Goal: Transaction & Acquisition: Download file/media

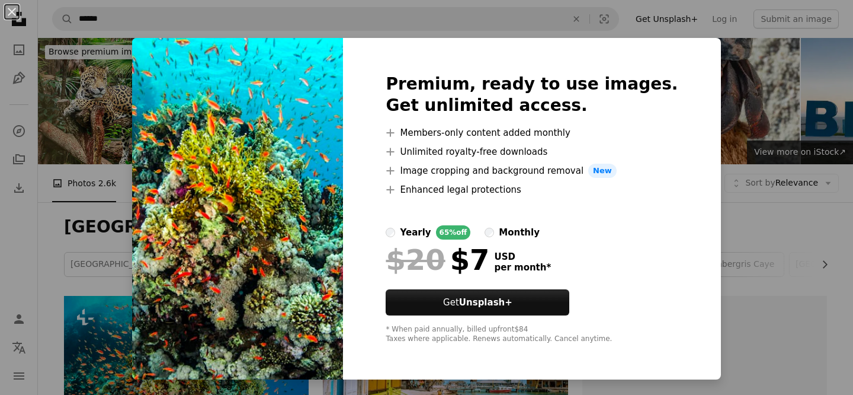
scroll to position [202, 0]
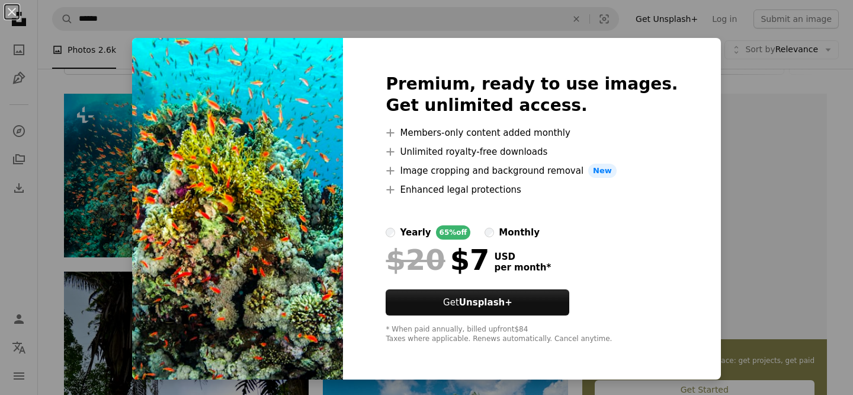
click at [709, 89] on div "An X shape Premium, ready to use images. Get unlimited access. A plus sign Memb…" at bounding box center [426, 197] width 853 height 395
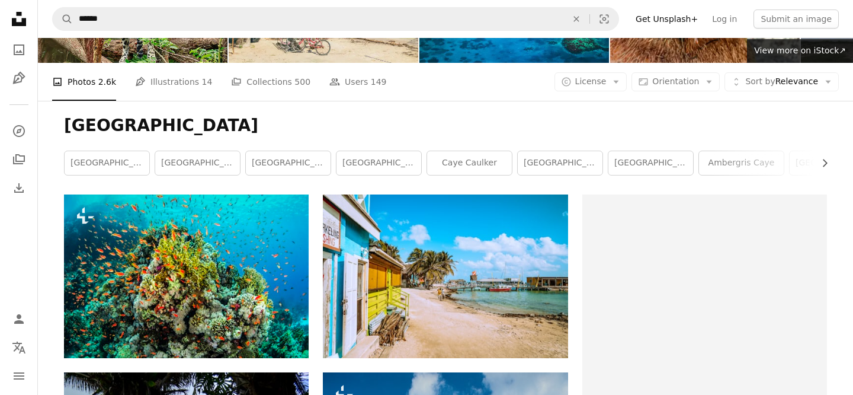
scroll to position [98, 0]
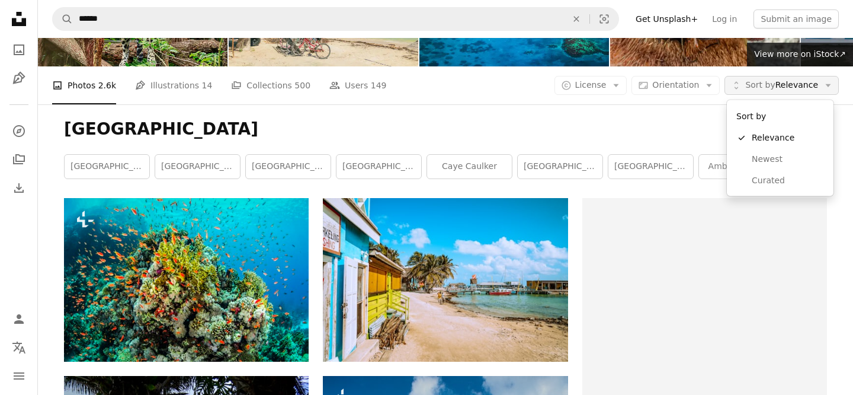
click at [783, 90] on span "Sort by Relevance" at bounding box center [781, 85] width 73 height 12
click at [621, 75] on div "A photo Photos 2.6k Pen Tool Illustrations 14 A stack of folders Collections 50…" at bounding box center [445, 85] width 787 height 38
click at [621, 92] on button "A copyright icon © License Arrow down" at bounding box center [590, 85] width 73 height 19
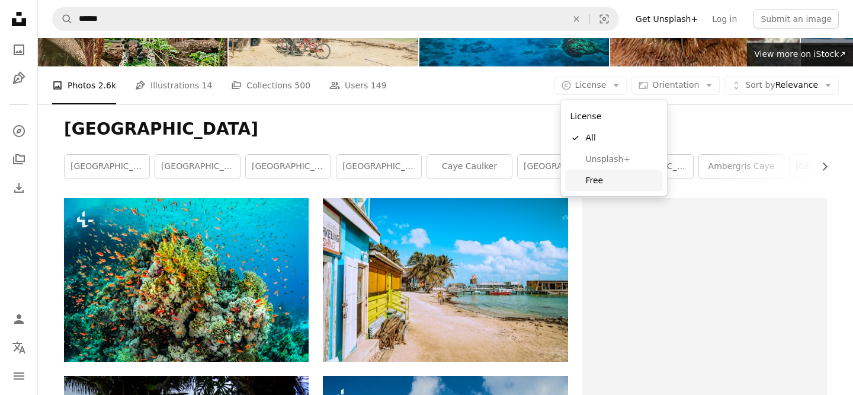
click at [607, 182] on span "Free" at bounding box center [622, 180] width 72 height 12
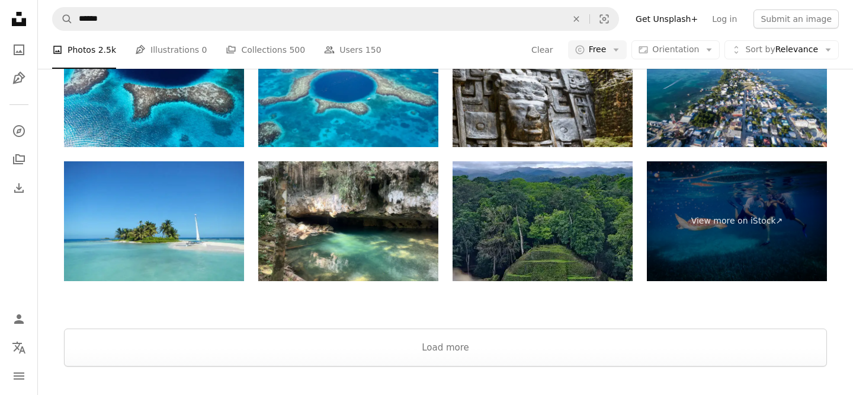
scroll to position [2457, 0]
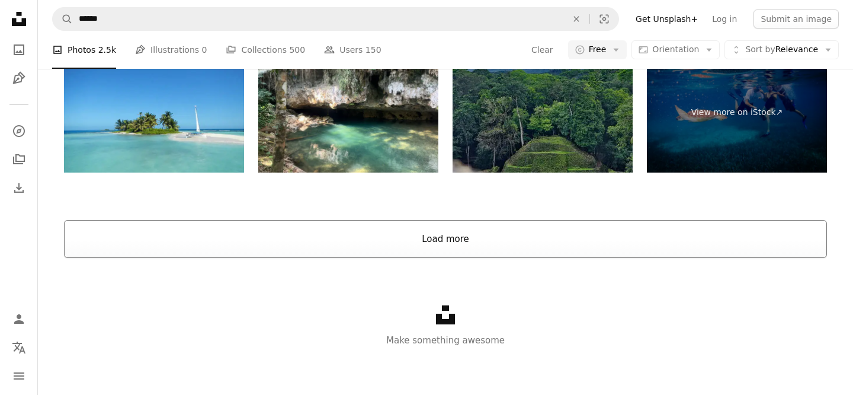
click at [474, 239] on button "Load more" at bounding box center [445, 239] width 763 height 38
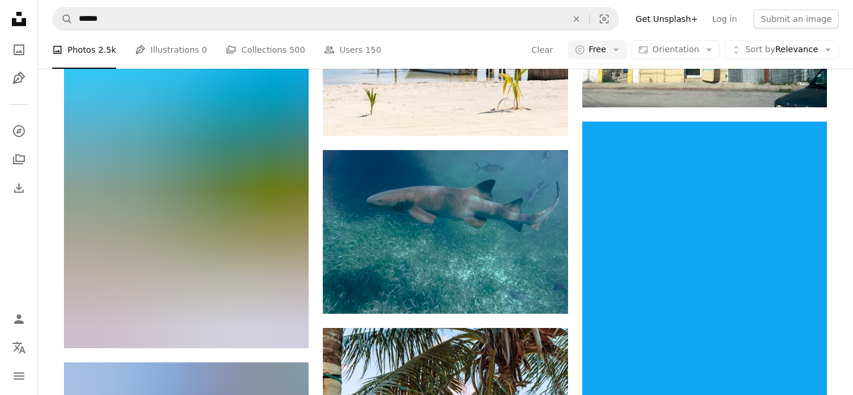
scroll to position [1800, 0]
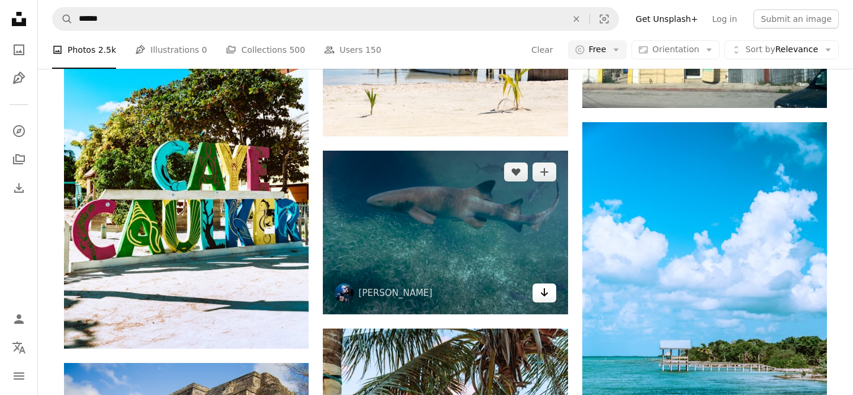
click at [554, 293] on link "Arrow pointing down" at bounding box center [545, 292] width 24 height 19
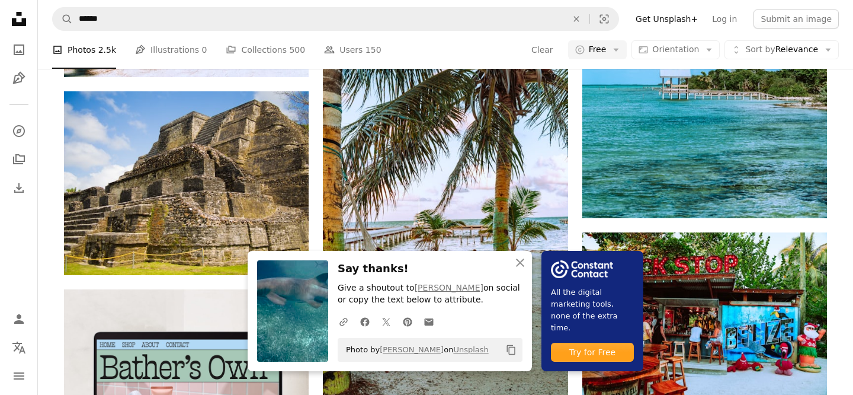
scroll to position [2082, 0]
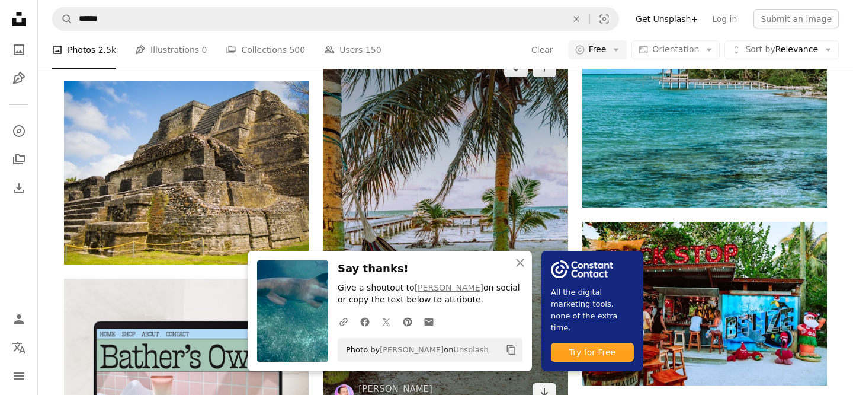
click at [436, 195] on img at bounding box center [445, 229] width 245 height 367
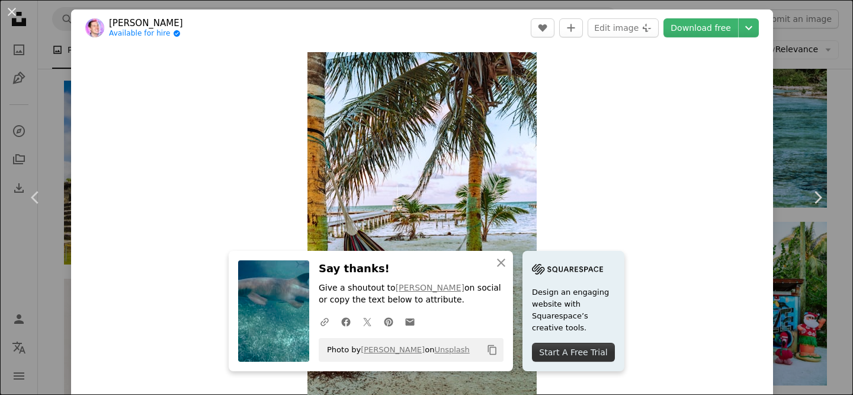
click at [790, 129] on div "An X shape Chevron left Chevron right An X shape Close Say thanks! Give a shout…" at bounding box center [426, 197] width 853 height 395
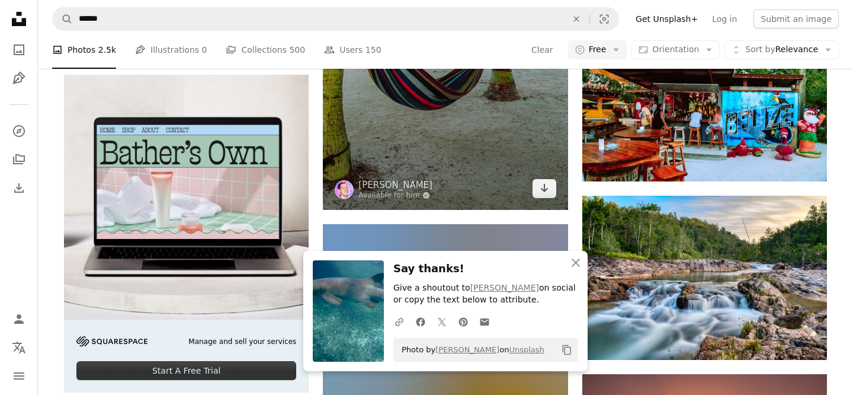
scroll to position [2371, 0]
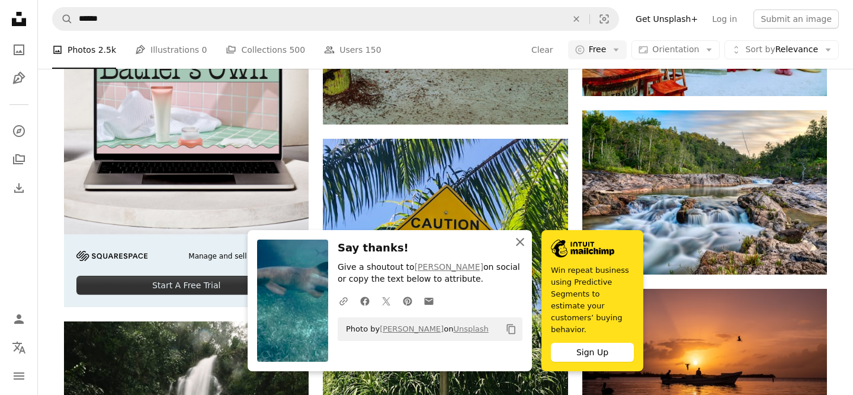
click at [520, 249] on icon "An X shape" at bounding box center [520, 242] width 14 height 14
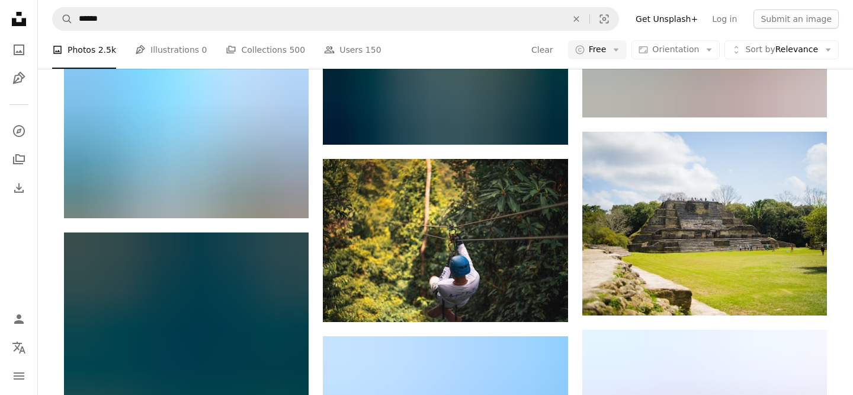
scroll to position [3089, 0]
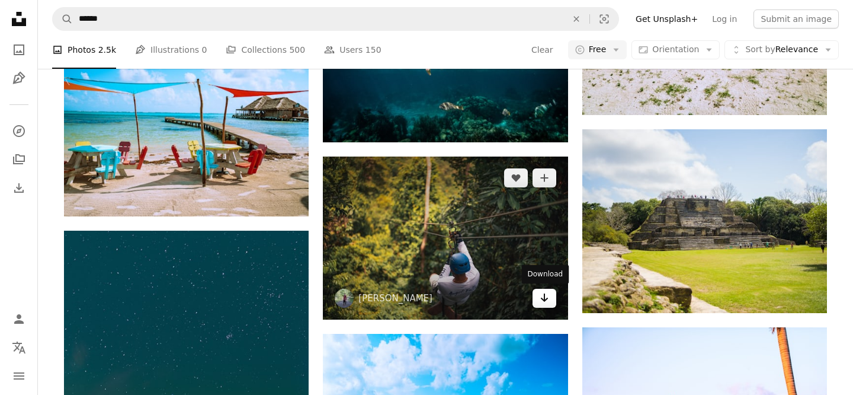
click at [545, 292] on icon "Arrow pointing down" at bounding box center [544, 297] width 9 height 14
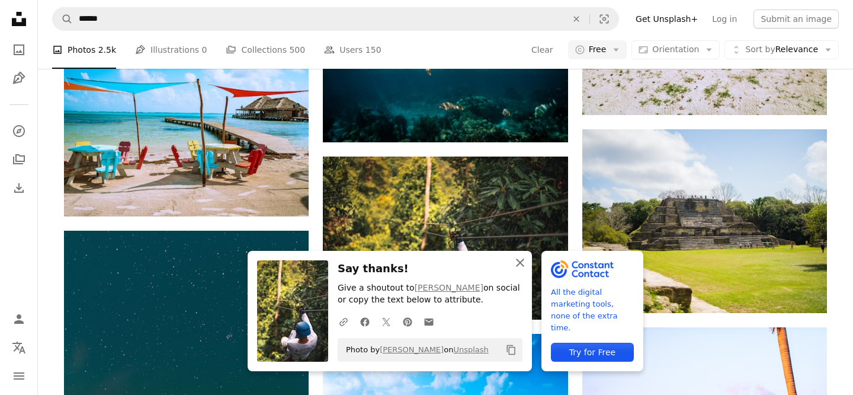
click at [521, 258] on icon "An X shape" at bounding box center [520, 262] width 14 height 14
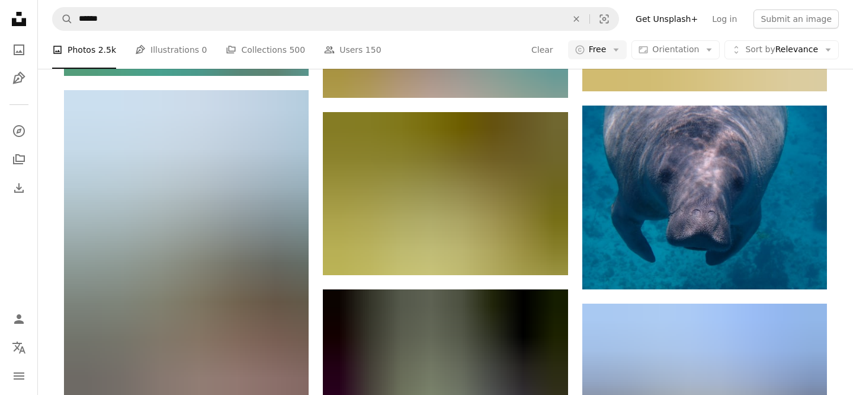
scroll to position [3870, 0]
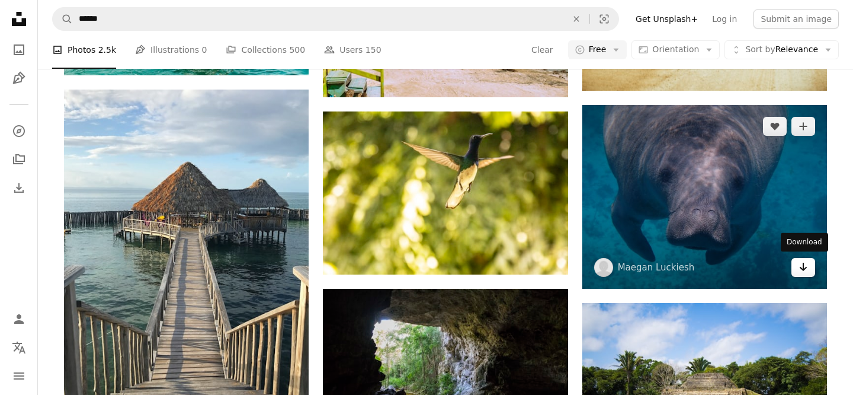
click at [794, 262] on link "Arrow pointing down" at bounding box center [803, 267] width 24 height 19
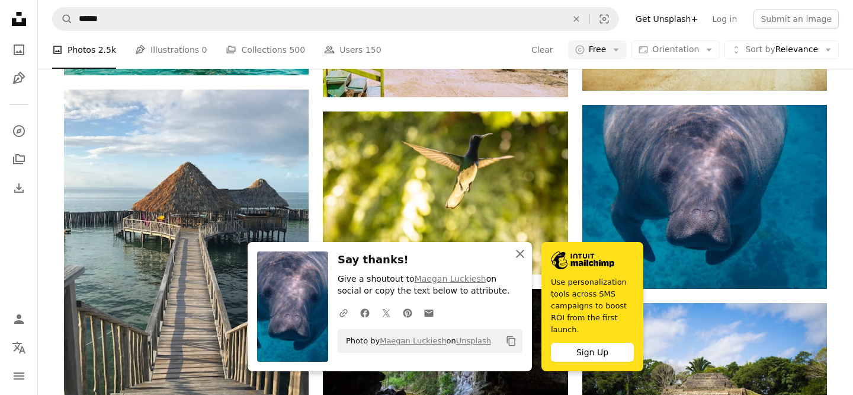
click at [522, 249] on icon "An X shape" at bounding box center [520, 253] width 14 height 14
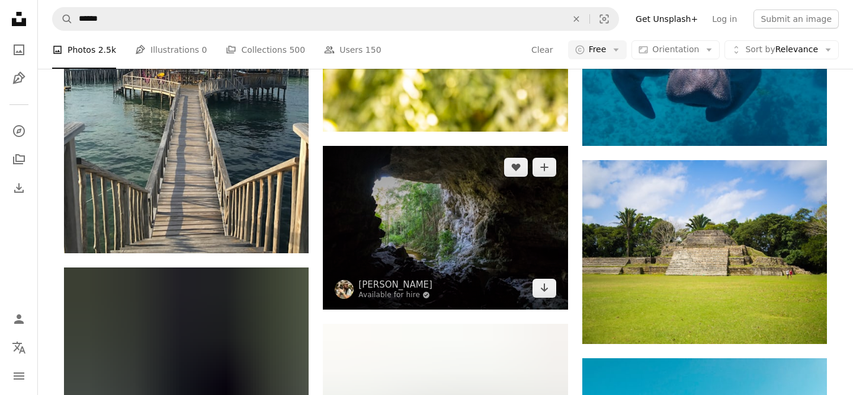
scroll to position [4019, 0]
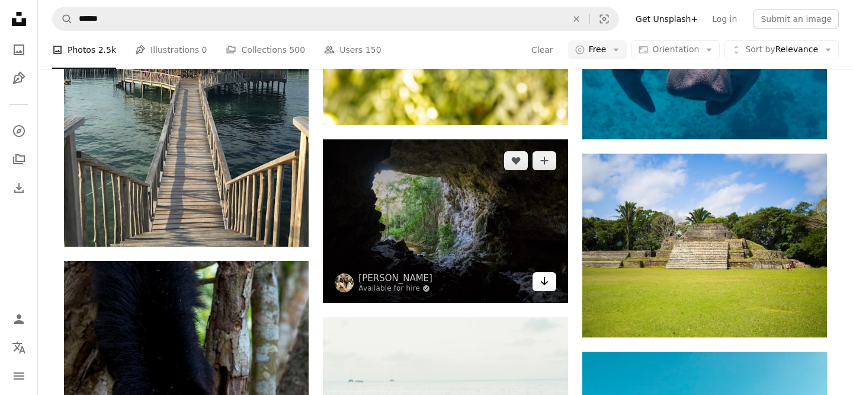
click at [542, 278] on icon "Arrow pointing down" at bounding box center [544, 281] width 9 height 14
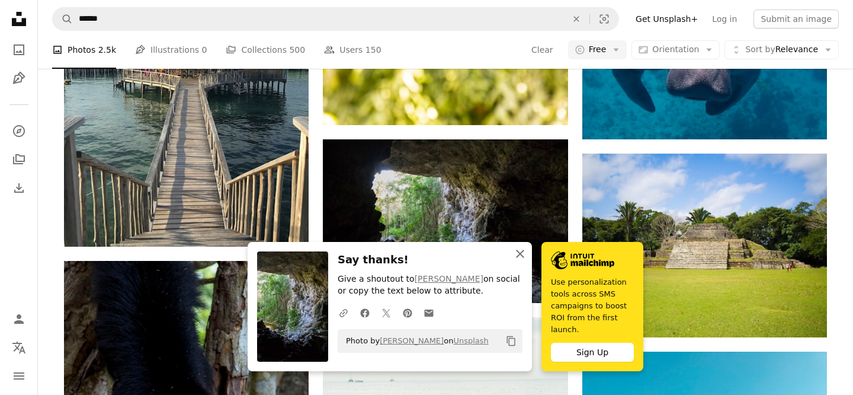
click at [517, 246] on icon "An X shape" at bounding box center [520, 253] width 14 height 14
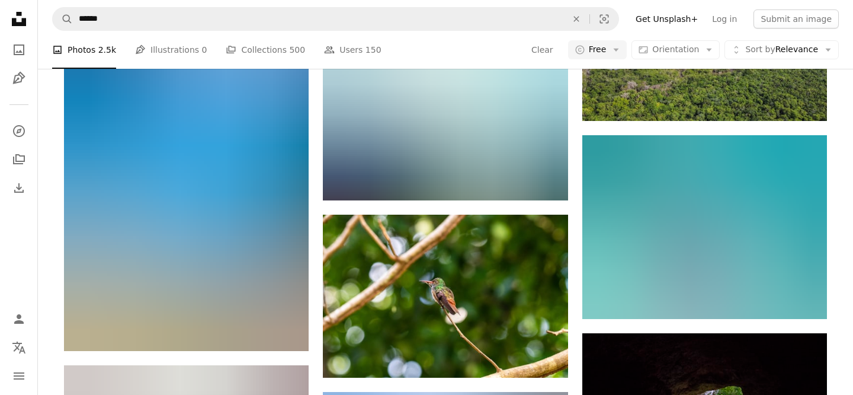
scroll to position [6333, 0]
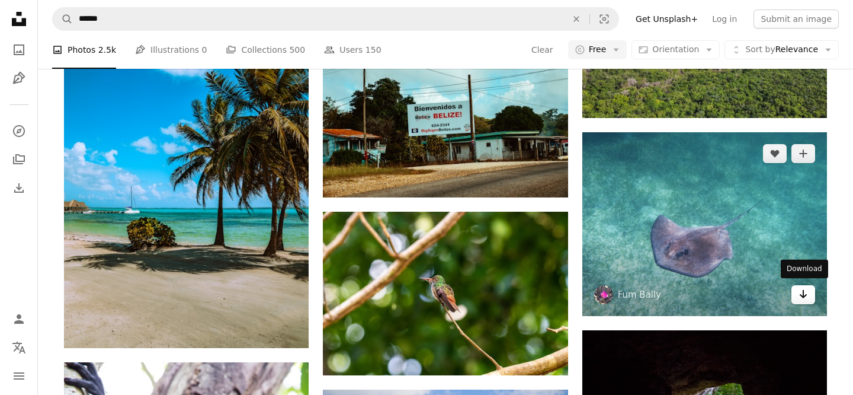
click at [813, 290] on link "Arrow pointing down" at bounding box center [803, 294] width 24 height 19
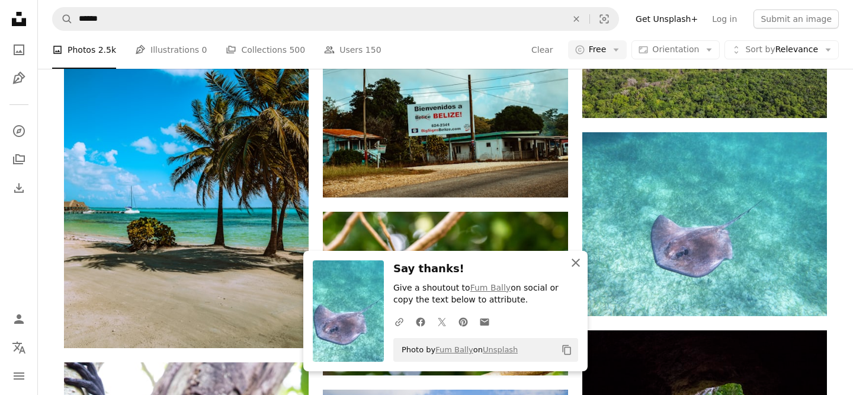
click at [574, 259] on icon "An X shape" at bounding box center [576, 262] width 14 height 14
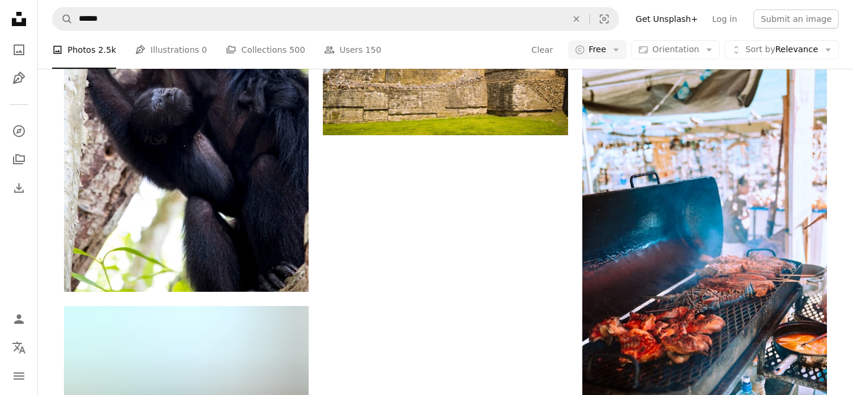
scroll to position [6770, 0]
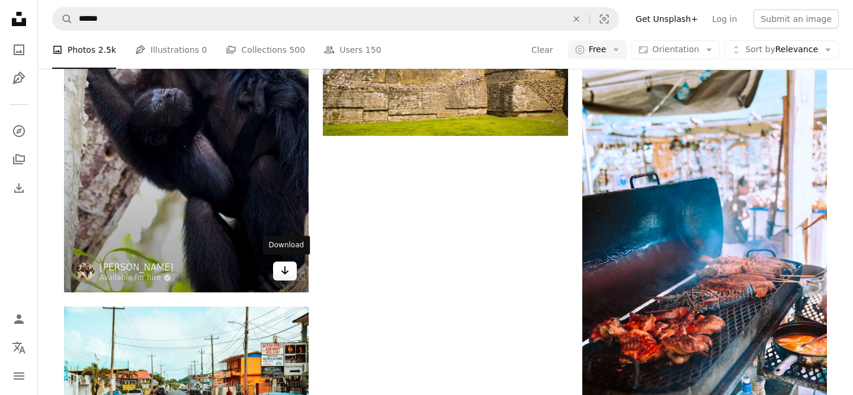
click at [287, 268] on icon "Arrow pointing down" at bounding box center [284, 270] width 9 height 14
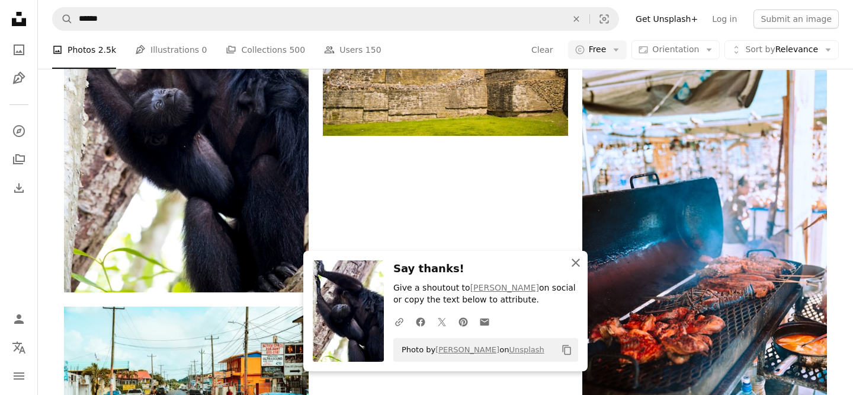
click at [576, 256] on icon "An X shape" at bounding box center [576, 262] width 14 height 14
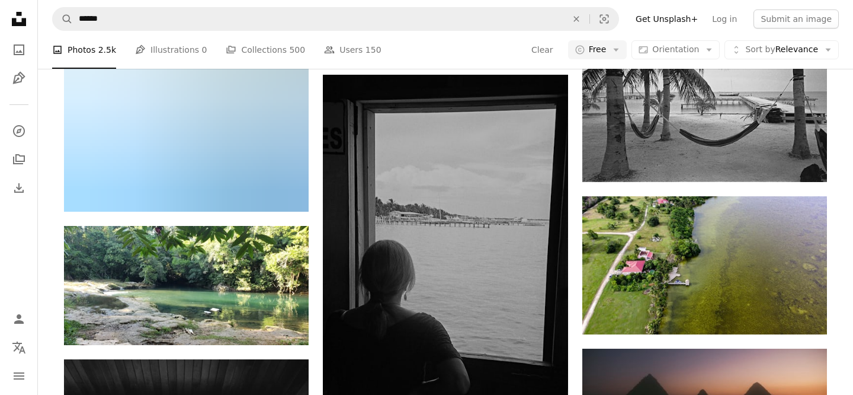
scroll to position [7637, 0]
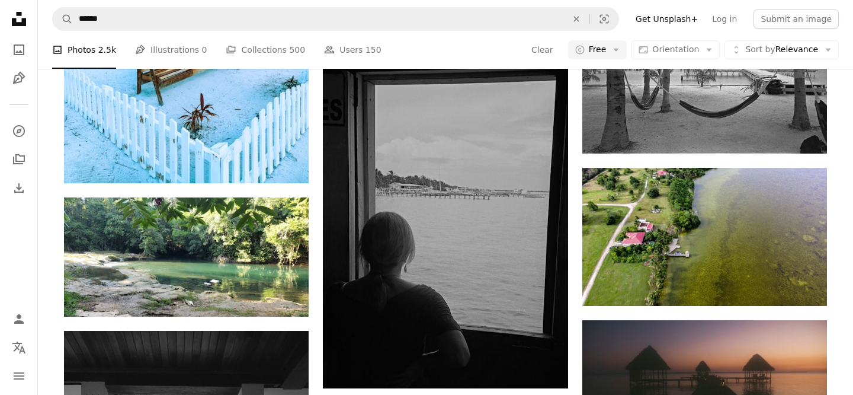
click at [504, 50] on div "A photo Photos 2.5k Pen Tool Illustrations 0 A stack of folders Collections 500…" at bounding box center [445, 50] width 787 height 38
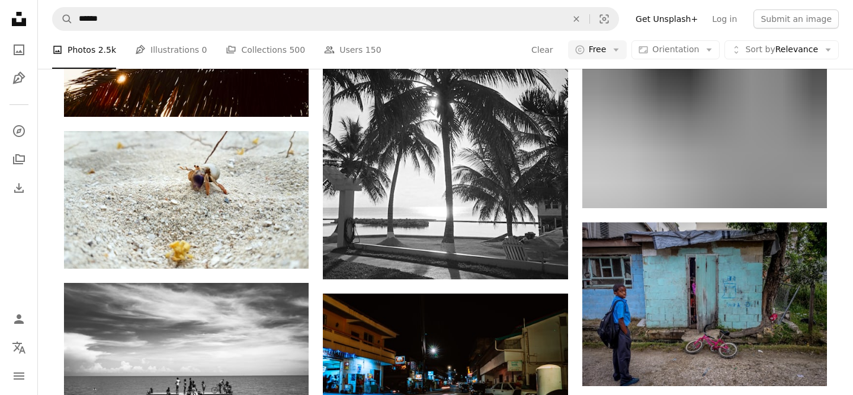
scroll to position [8601, 0]
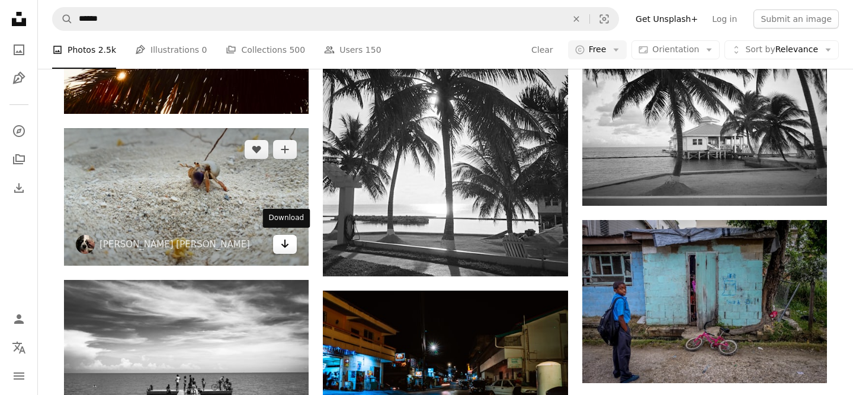
click at [288, 242] on icon "Arrow pointing down" at bounding box center [284, 243] width 9 height 14
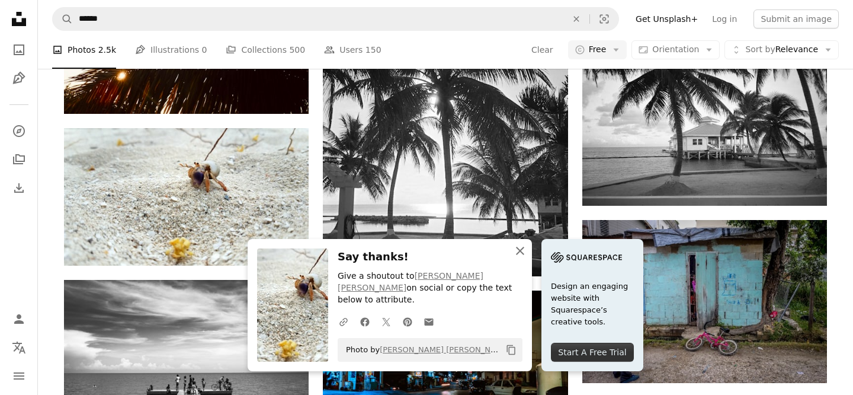
click at [518, 255] on icon "button" at bounding box center [520, 250] width 8 height 8
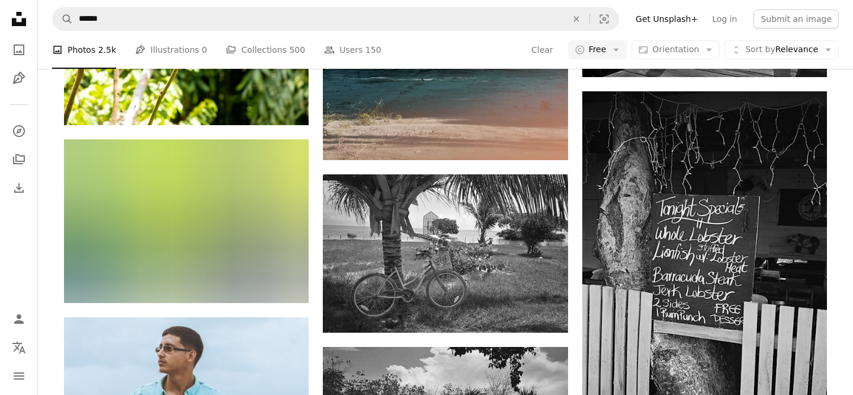
scroll to position [10588, 0]
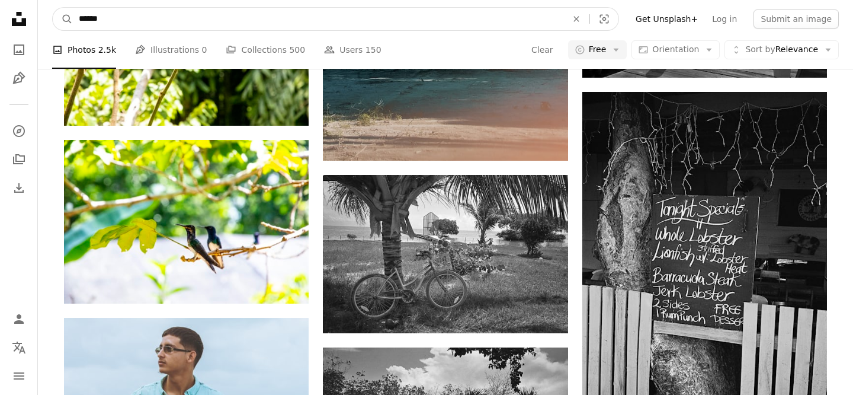
click at [179, 19] on input "******" at bounding box center [318, 19] width 491 height 23
type input "**********"
click button "A magnifying glass" at bounding box center [63, 19] width 20 height 23
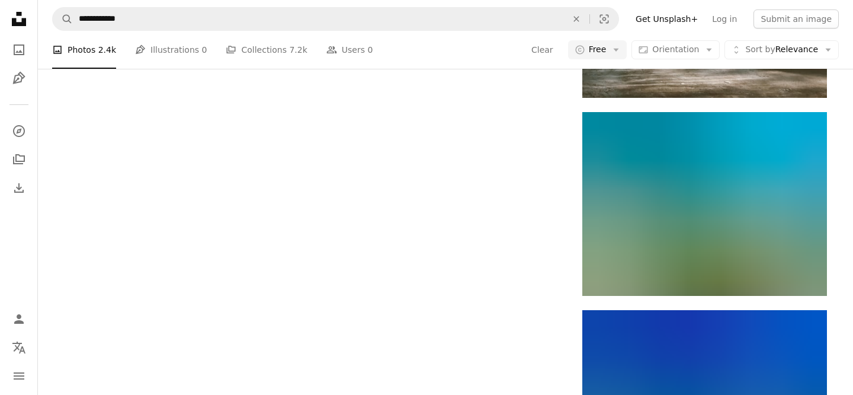
scroll to position [1616, 0]
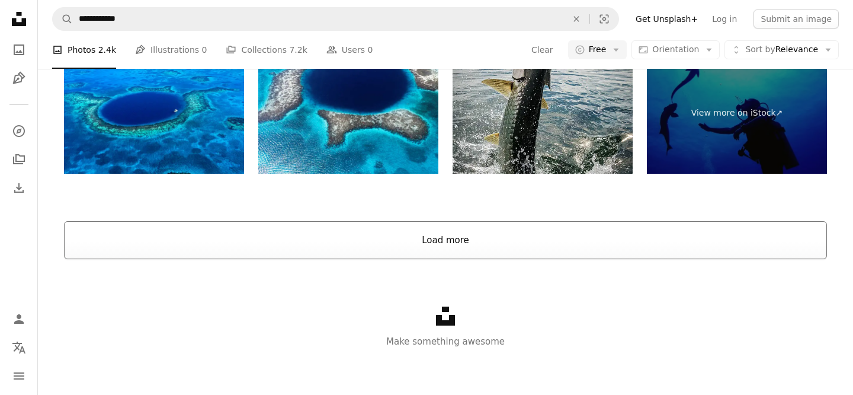
click at [259, 244] on button "Load more" at bounding box center [445, 240] width 763 height 38
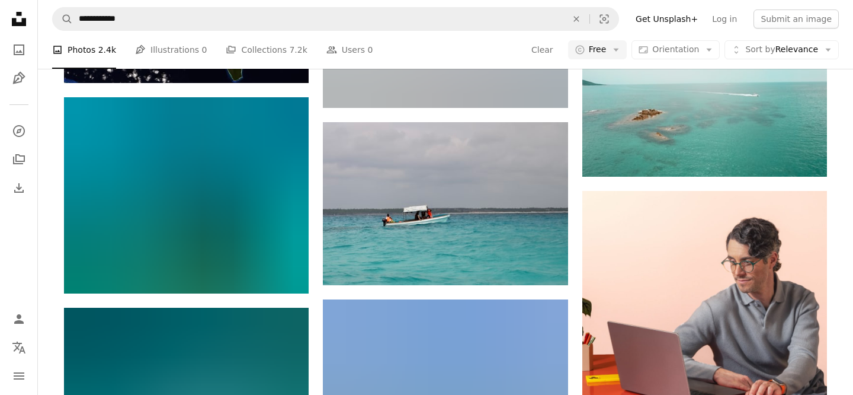
scroll to position [4656, 0]
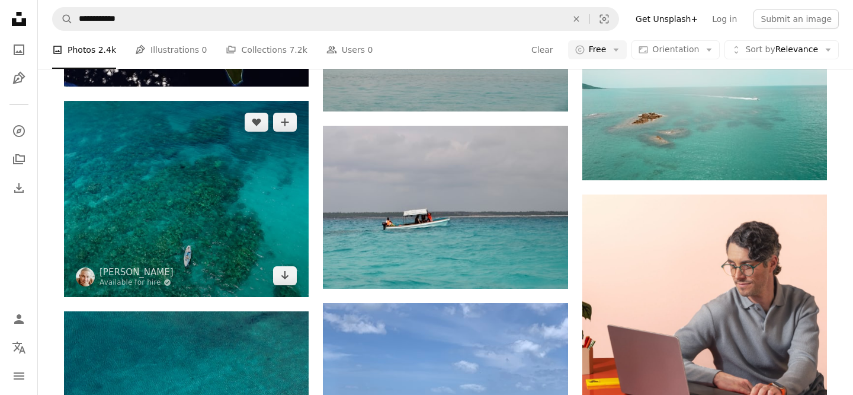
click at [169, 248] on img at bounding box center [186, 199] width 245 height 196
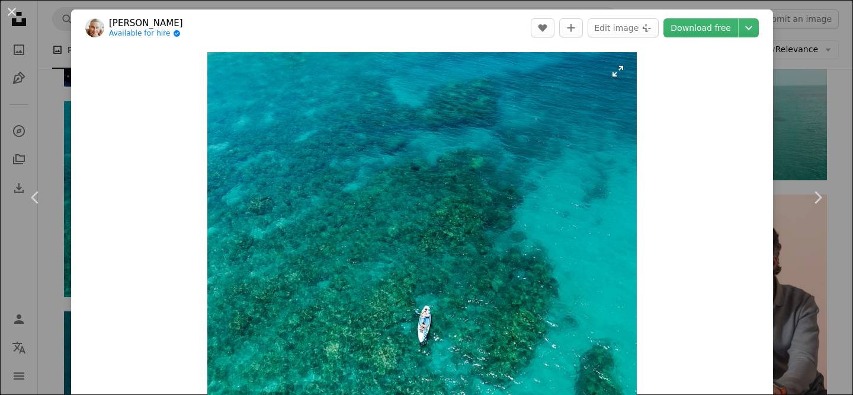
click at [429, 322] on img "Zoom in on this image" at bounding box center [421, 224] width 429 height 344
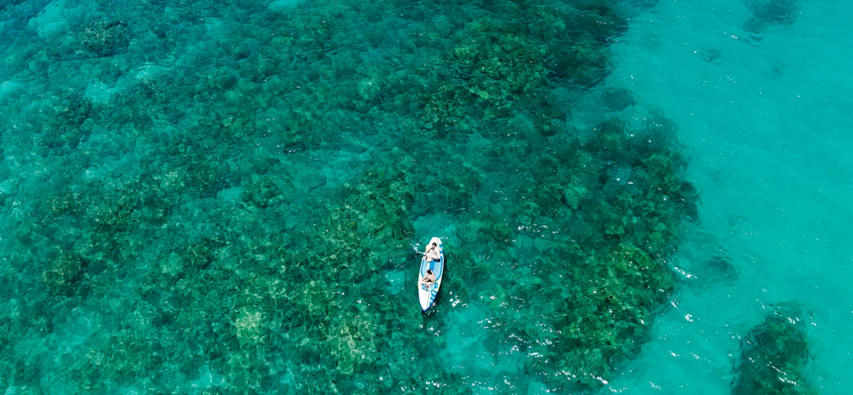
scroll to position [266, 0]
click at [429, 322] on img "Zoom out on this image" at bounding box center [426, 75] width 854 height 684
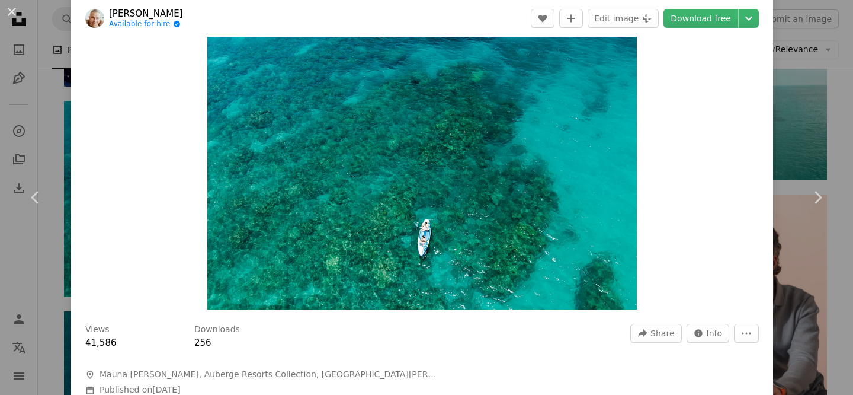
scroll to position [0, 0]
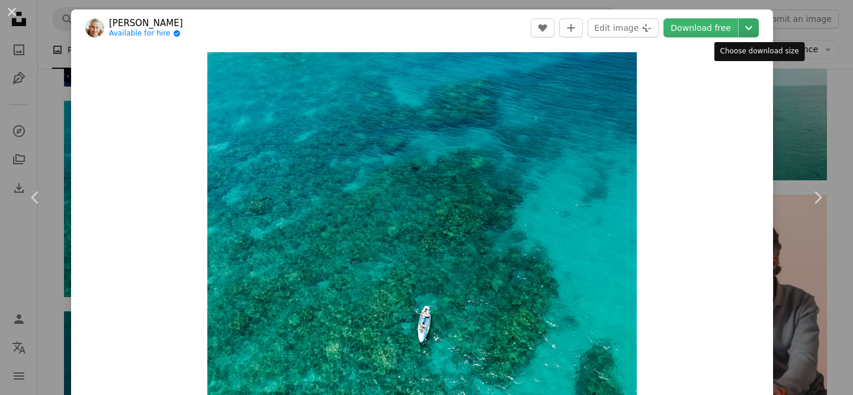
click at [755, 28] on icon "Chevron down" at bounding box center [748, 28] width 19 height 14
click at [714, 31] on link "Download free" at bounding box center [700, 27] width 75 height 19
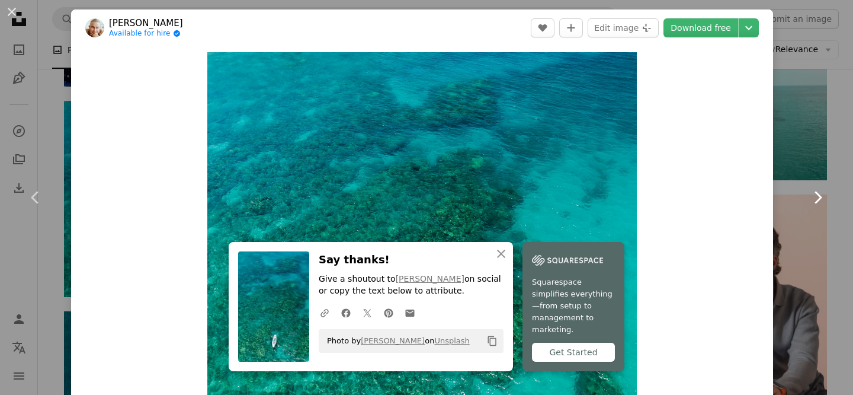
click at [794, 198] on link "Chevron right" at bounding box center [817, 197] width 71 height 114
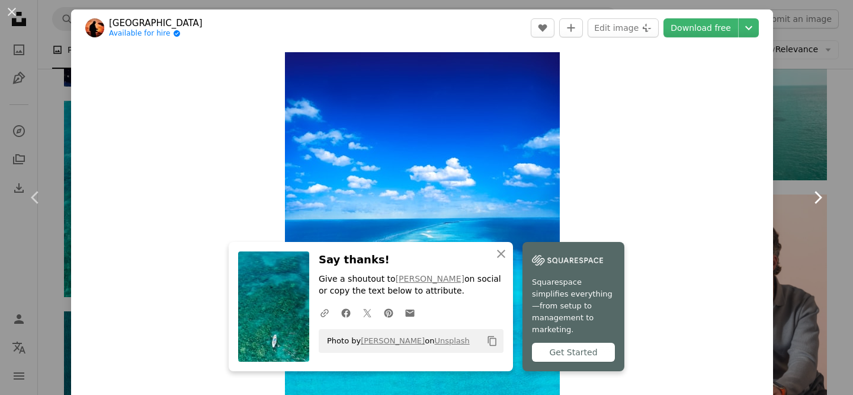
click at [832, 152] on link "Chevron right" at bounding box center [817, 197] width 71 height 114
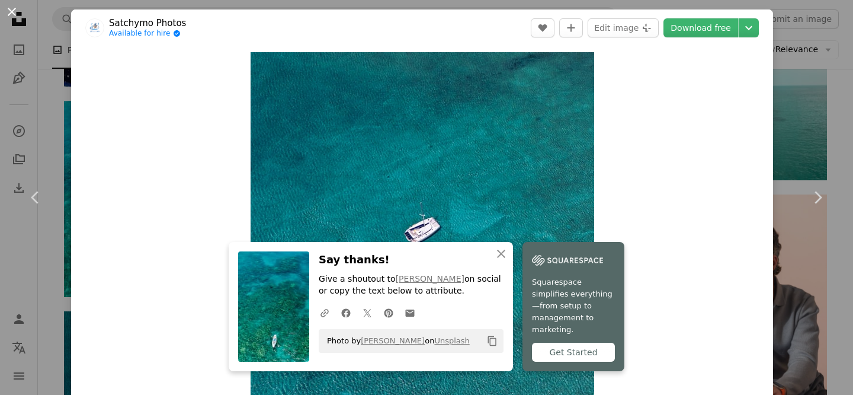
click at [19, 19] on button "An X shape" at bounding box center [12, 12] width 14 height 14
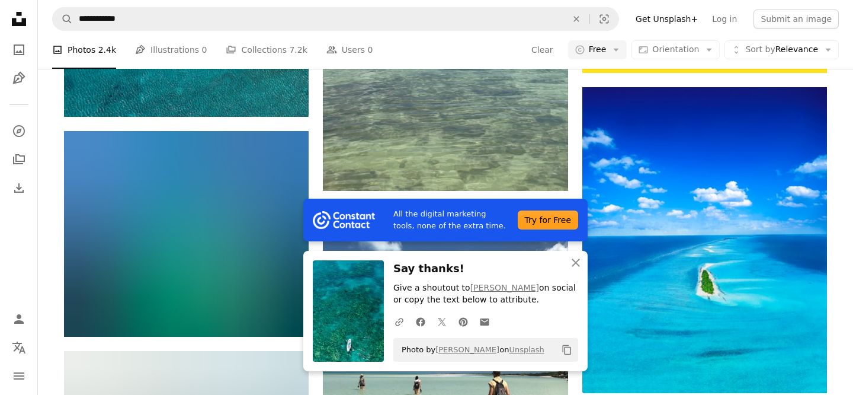
scroll to position [5107, 0]
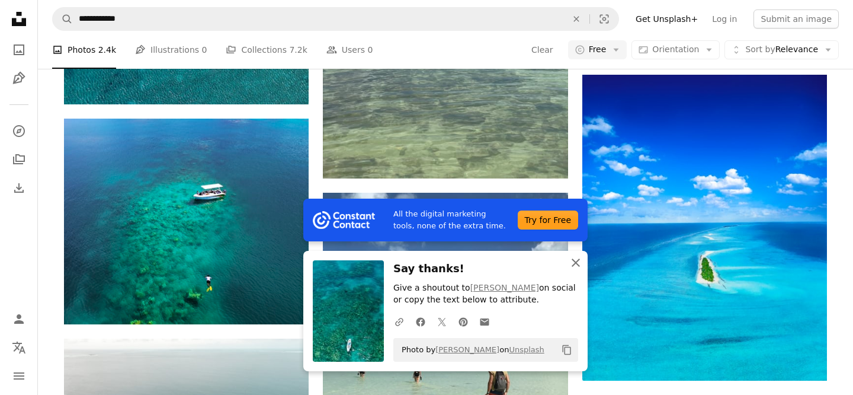
click at [578, 266] on icon "An X shape" at bounding box center [576, 262] width 14 height 14
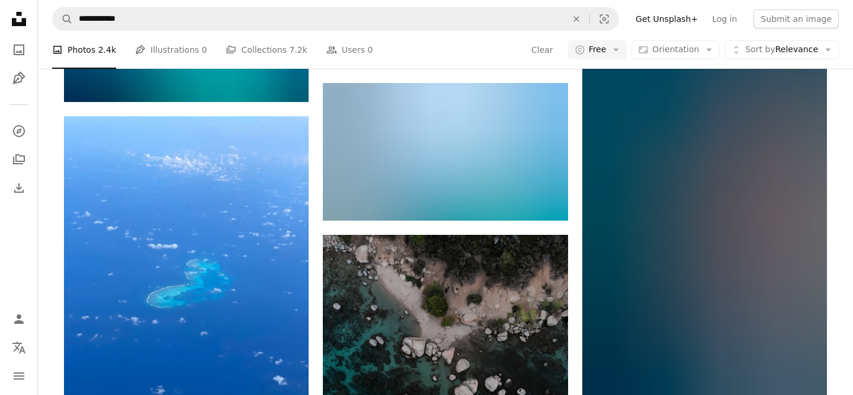
scroll to position [11570, 0]
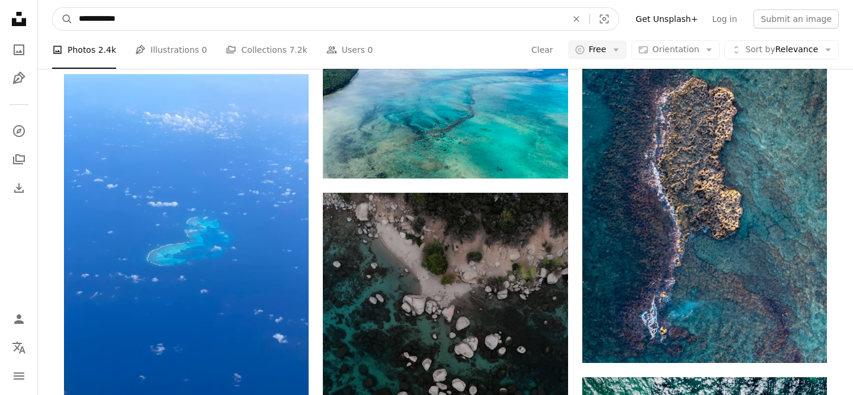
click at [225, 19] on input "**********" at bounding box center [318, 19] width 491 height 23
type input "**********"
click button "A magnifying glass" at bounding box center [63, 19] width 20 height 23
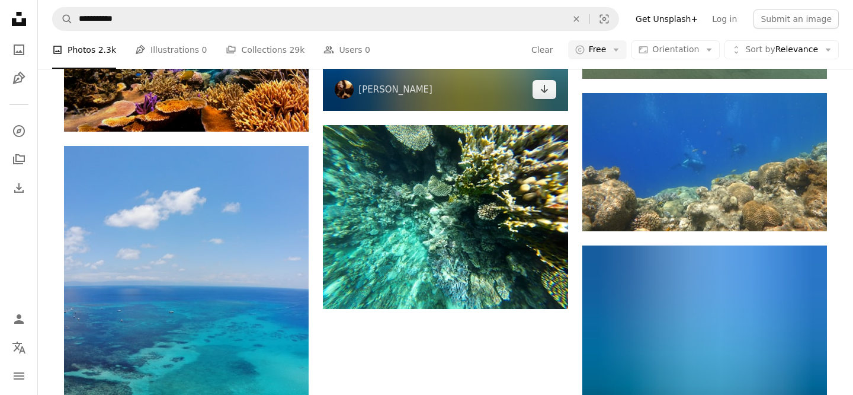
scroll to position [1274, 0]
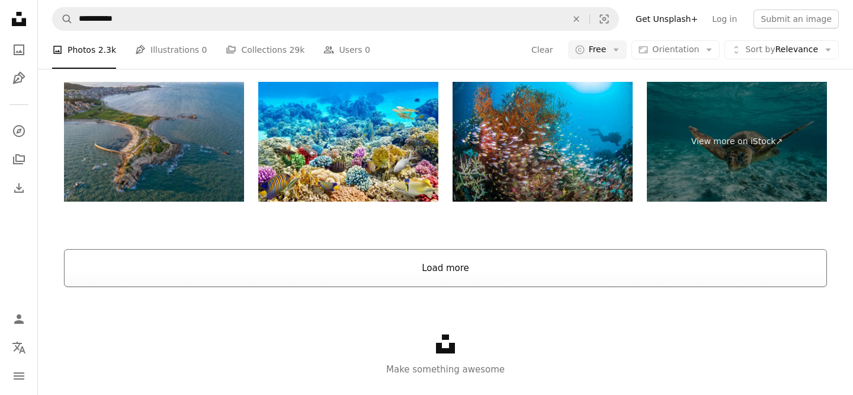
click at [529, 261] on button "Load more" at bounding box center [445, 268] width 763 height 38
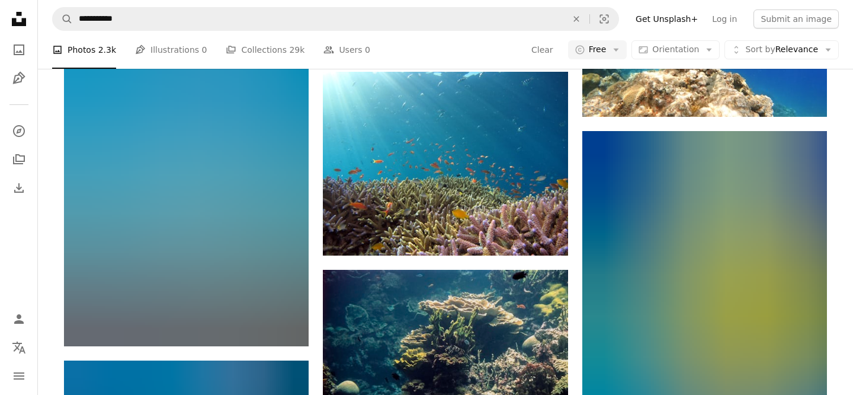
scroll to position [5427, 0]
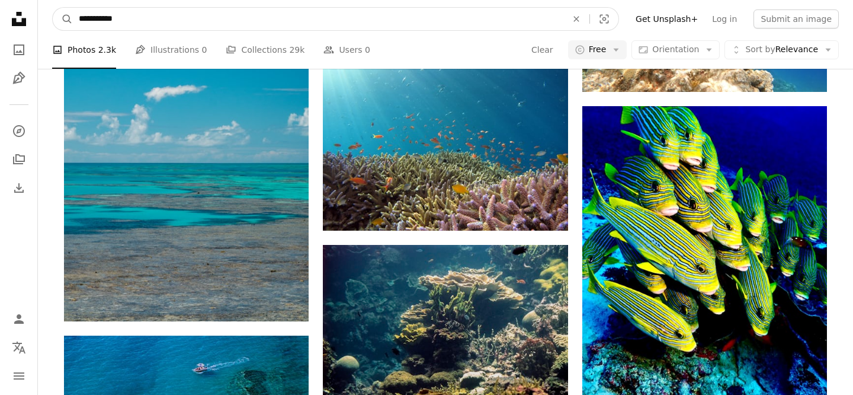
click at [123, 24] on input "**********" at bounding box center [318, 19] width 491 height 23
type input "**********"
click button "A magnifying glass" at bounding box center [63, 19] width 20 height 23
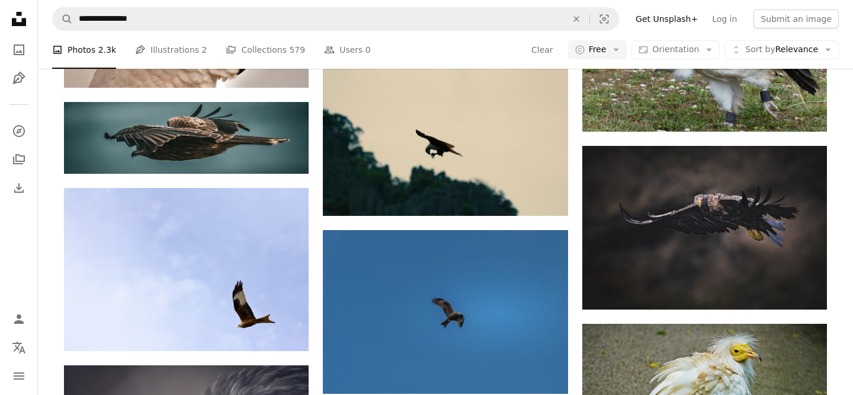
scroll to position [681, 0]
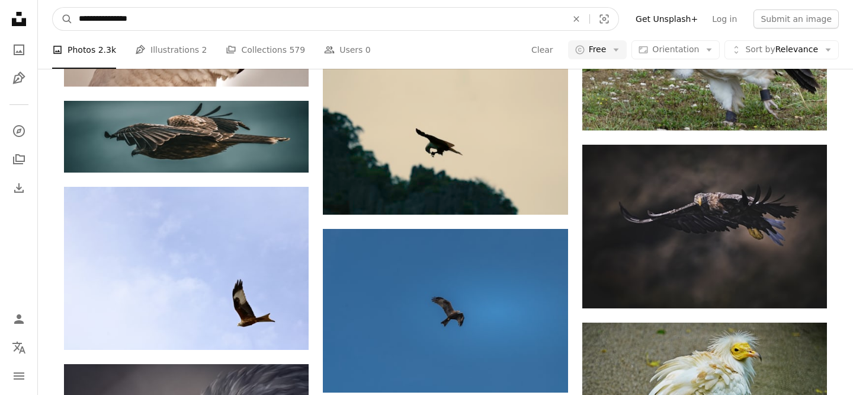
click at [110, 17] on input "**********" at bounding box center [318, 19] width 491 height 23
type input "**********"
click button "A magnifying glass" at bounding box center [63, 19] width 20 height 23
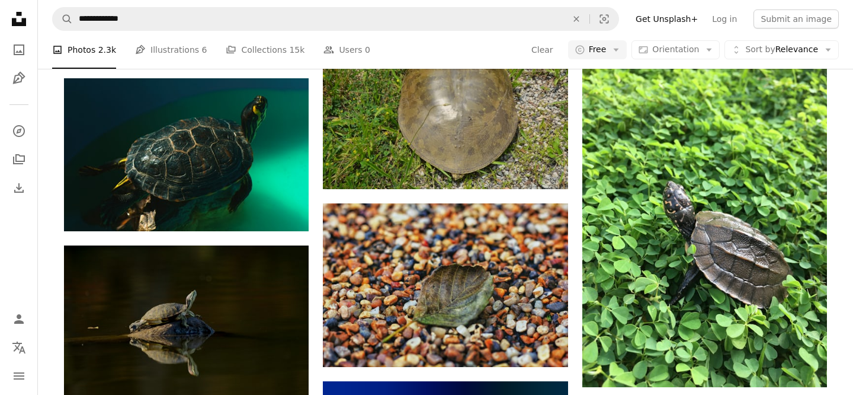
scroll to position [762, 0]
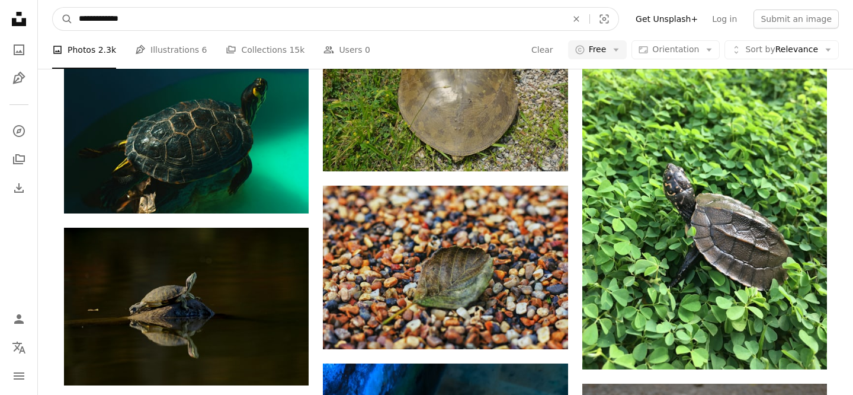
drag, startPoint x: 102, startPoint y: 21, endPoint x: 0, endPoint y: 21, distance: 102.5
type input "**********"
click button "A magnifying glass" at bounding box center [63, 19] width 20 height 23
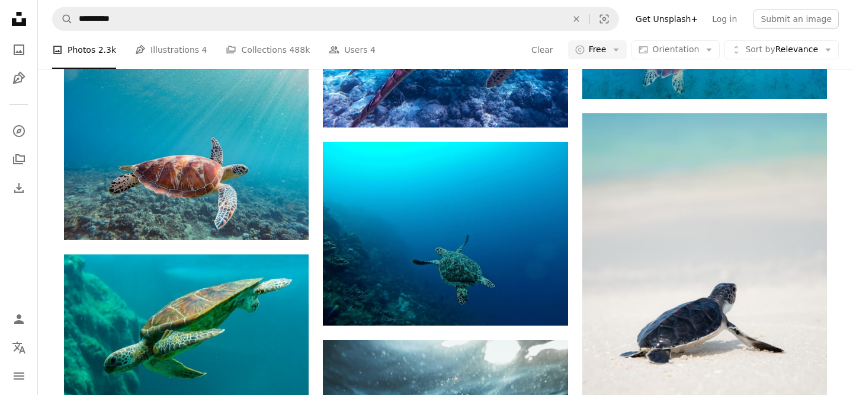
scroll to position [1309, 0]
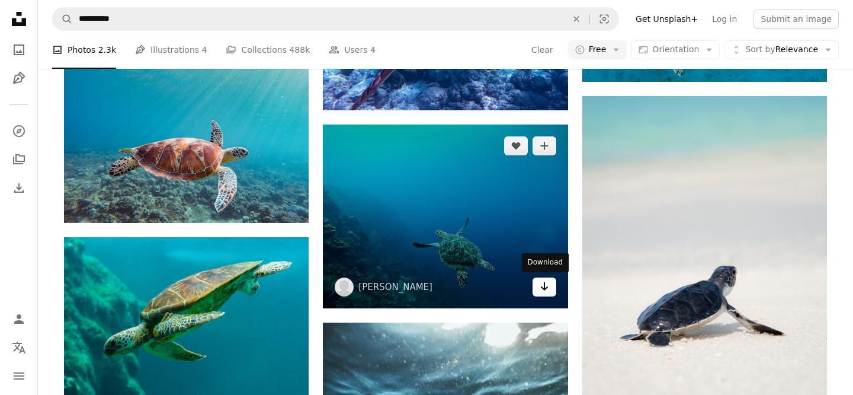
click at [550, 289] on link "Arrow pointing down" at bounding box center [545, 286] width 24 height 19
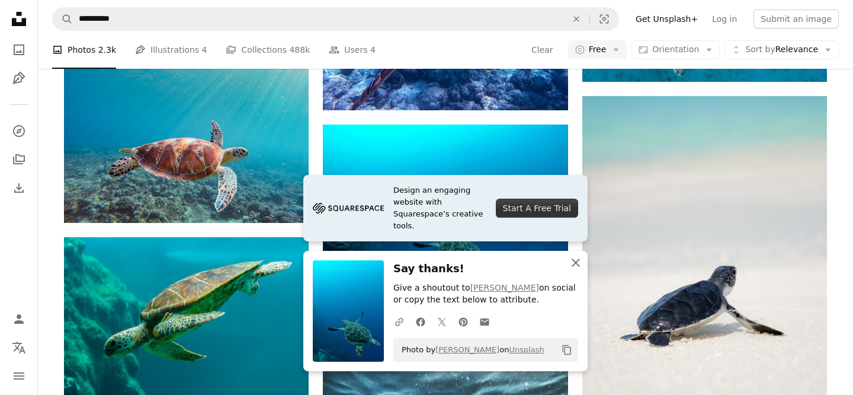
click at [577, 259] on icon "button" at bounding box center [576, 262] width 8 height 8
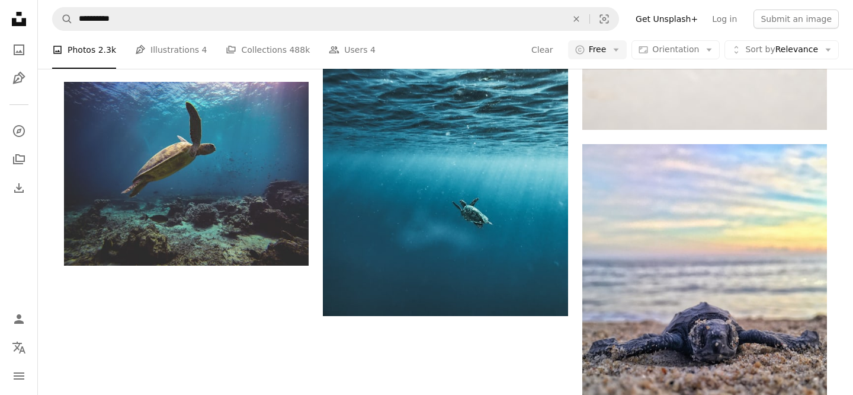
scroll to position [1644, 0]
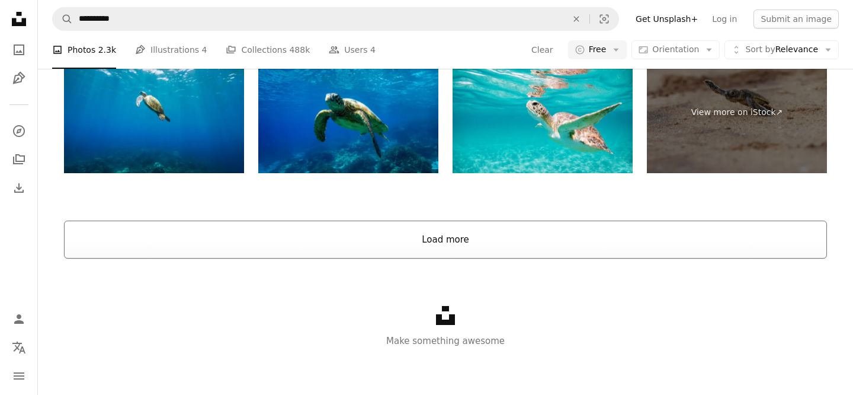
click at [456, 225] on button "Load more" at bounding box center [445, 239] width 763 height 38
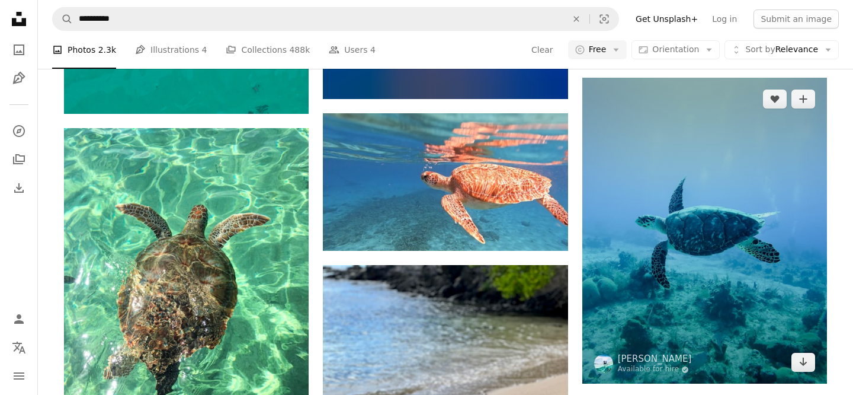
scroll to position [3452, 0]
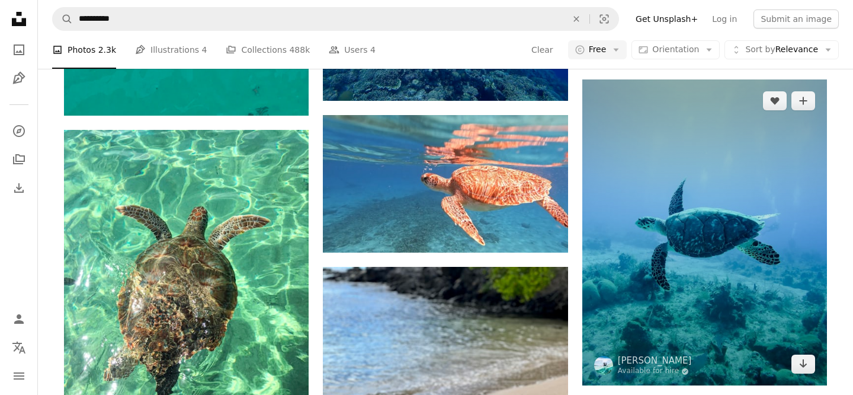
click at [704, 281] on img at bounding box center [704, 232] width 245 height 306
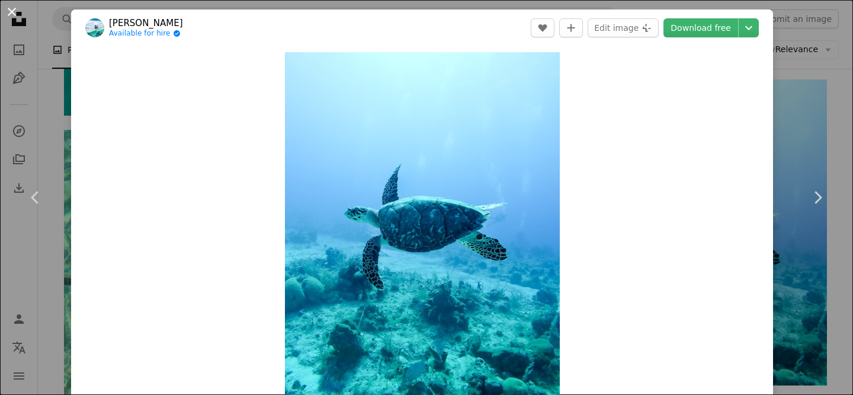
click at [5, 14] on button "An X shape" at bounding box center [12, 12] width 14 height 14
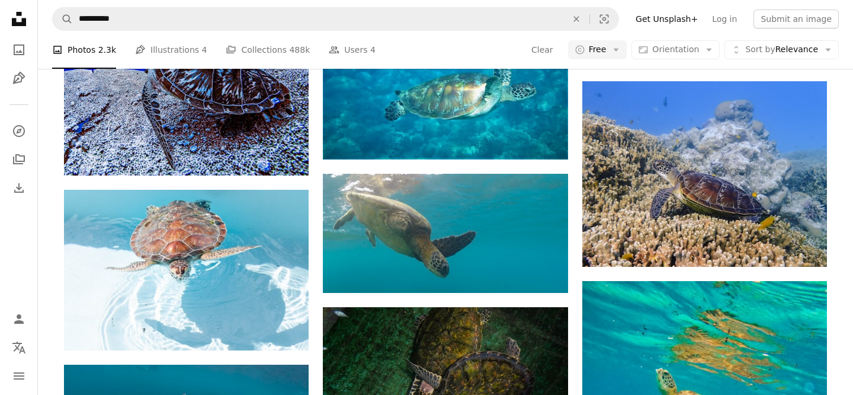
scroll to position [8419, 0]
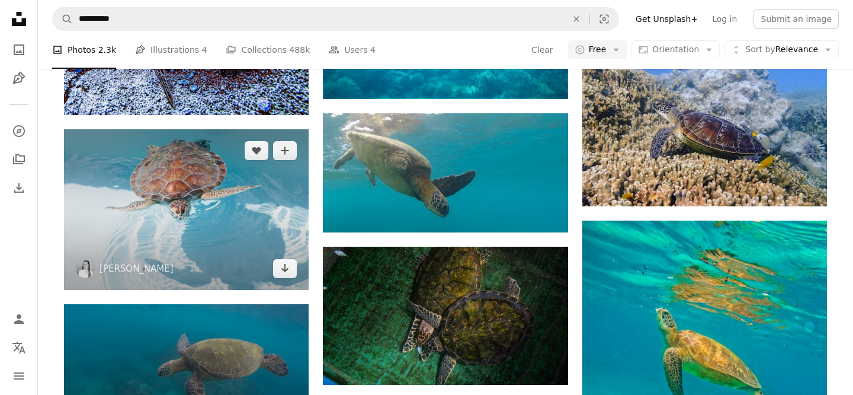
click at [240, 278] on img at bounding box center [186, 209] width 245 height 160
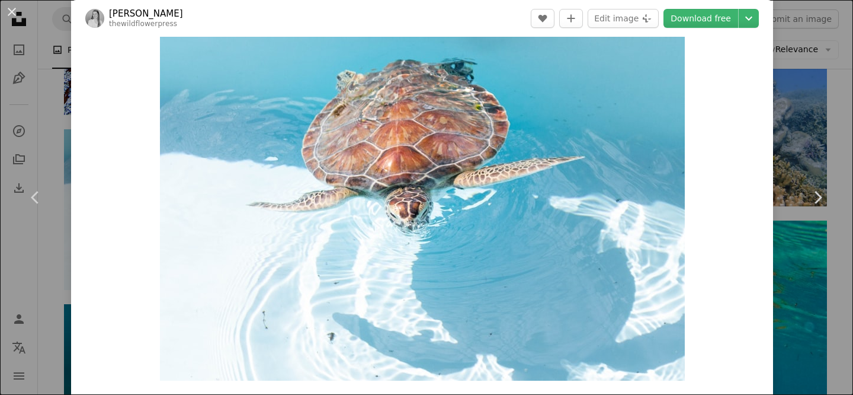
scroll to position [20, 0]
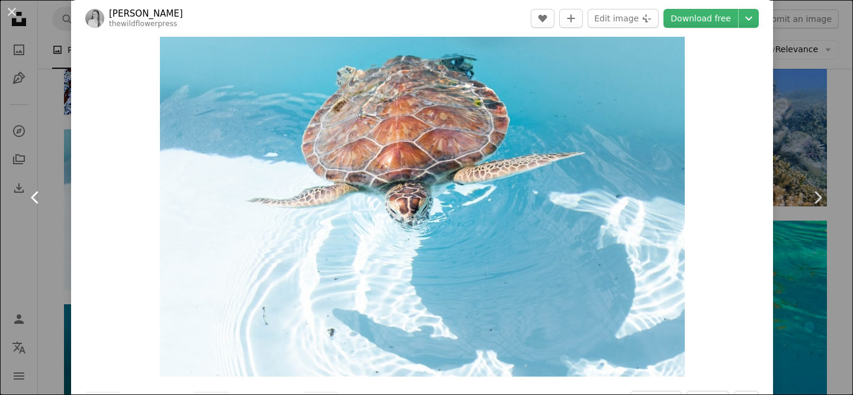
click at [66, 168] on link "Chevron left" at bounding box center [35, 197] width 71 height 114
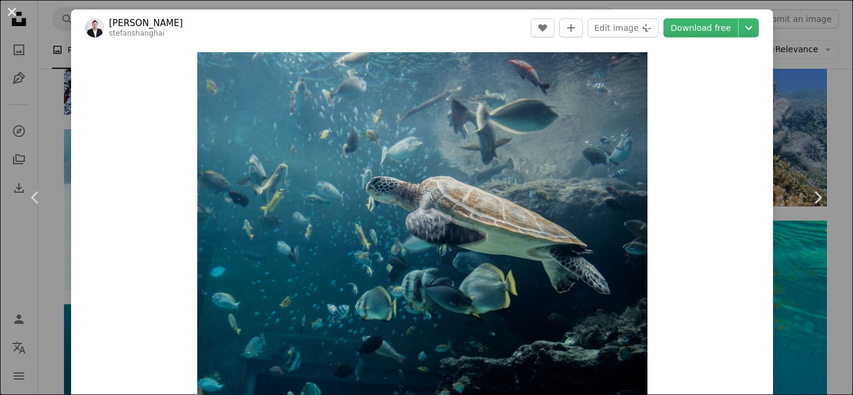
click at [19, 17] on button "An X shape" at bounding box center [12, 12] width 14 height 14
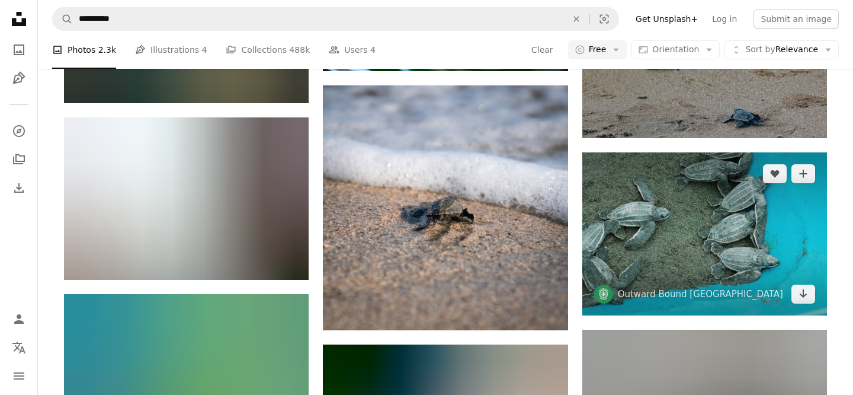
scroll to position [10271, 0]
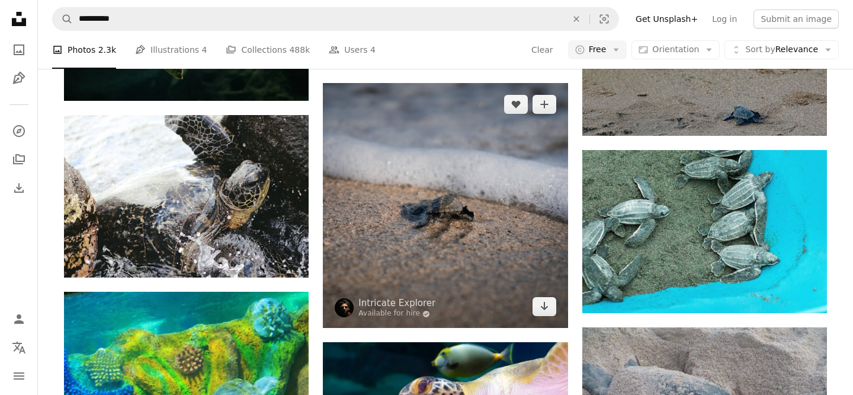
click at [514, 236] on img at bounding box center [445, 205] width 245 height 245
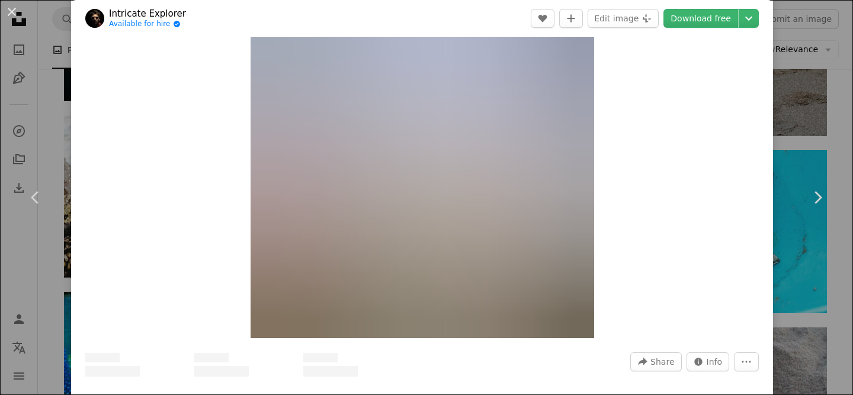
scroll to position [59, 0]
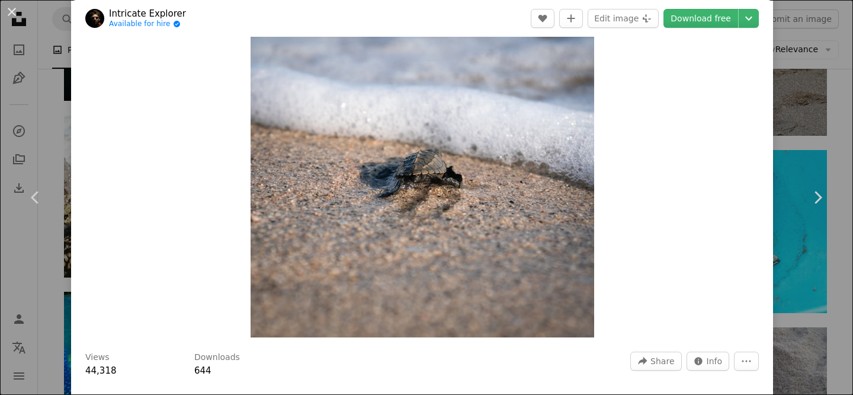
click at [809, 50] on div "An X shape Chevron left Chevron right Intricate Explorer Available for hire A c…" at bounding box center [426, 197] width 853 height 395
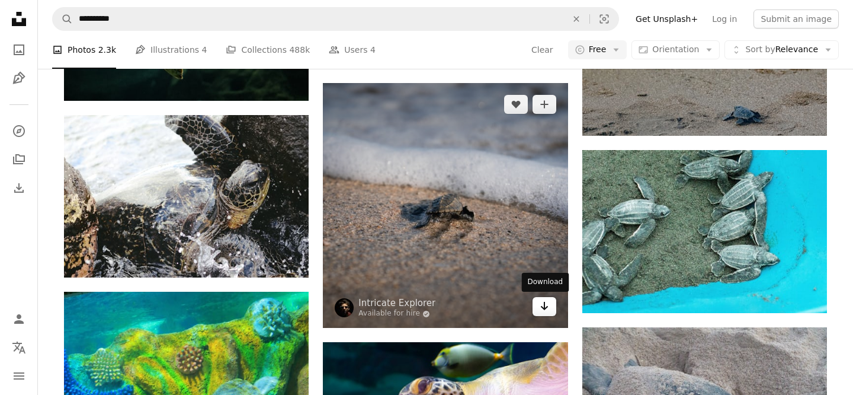
click at [551, 312] on link "Arrow pointing down" at bounding box center [545, 306] width 24 height 19
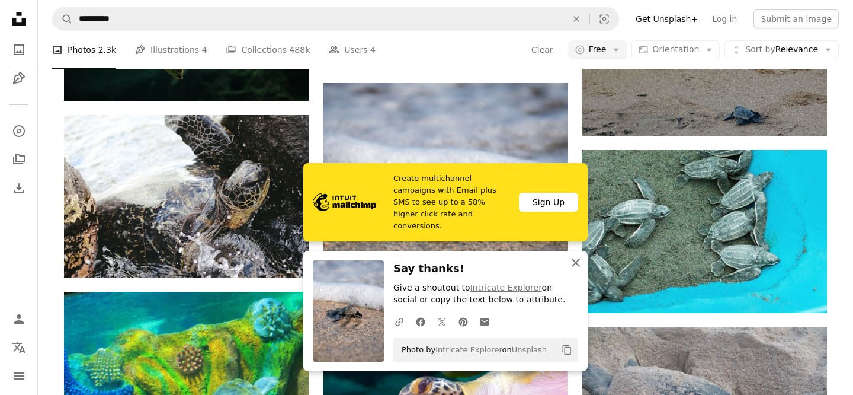
click at [579, 258] on icon "An X shape" at bounding box center [576, 262] width 14 height 14
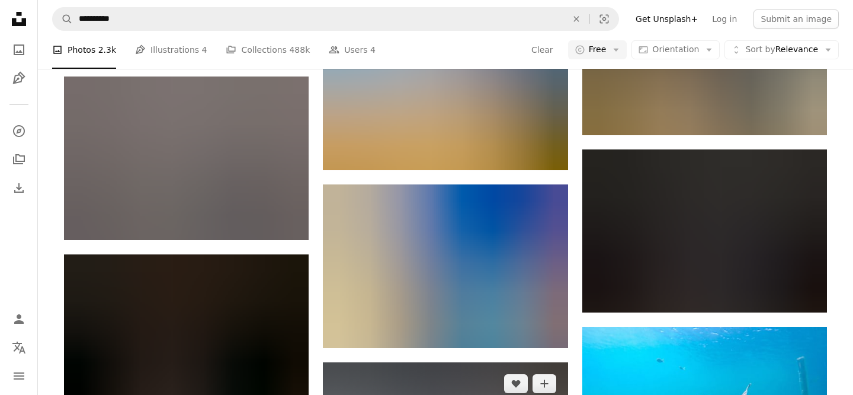
scroll to position [12061, 0]
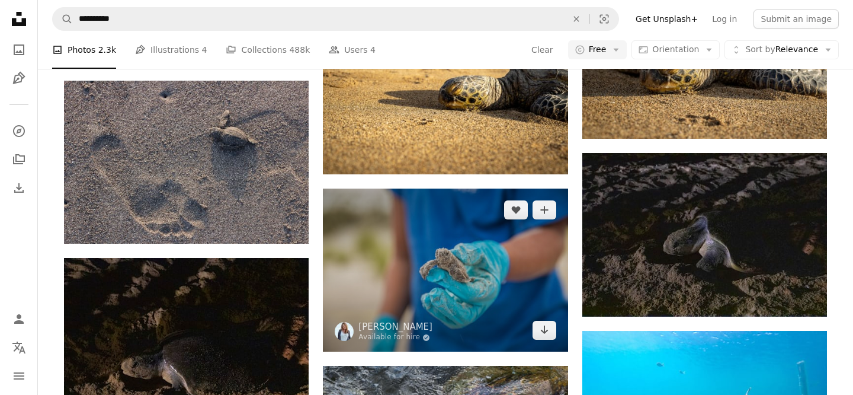
click at [447, 248] on img at bounding box center [445, 269] width 245 height 163
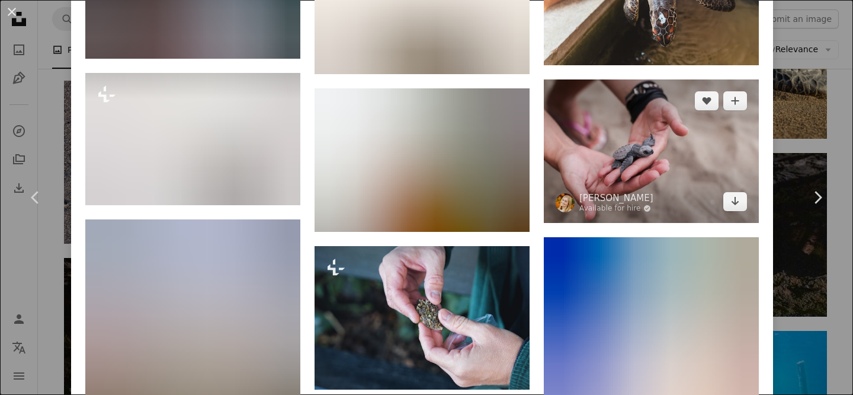
scroll to position [1900, 0]
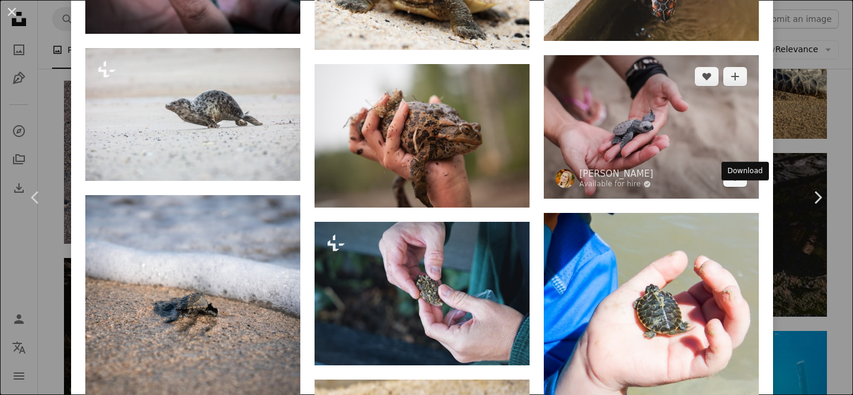
click at [740, 184] on icon "Arrow pointing down" at bounding box center [734, 176] width 9 height 14
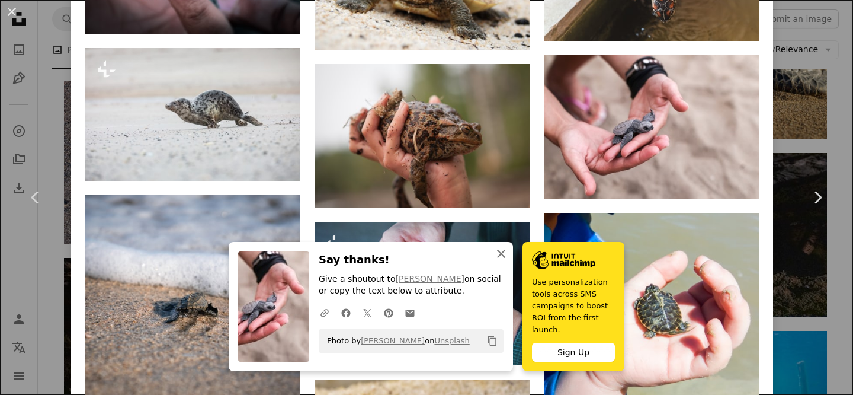
click at [506, 251] on icon "An X shape" at bounding box center [501, 253] width 14 height 14
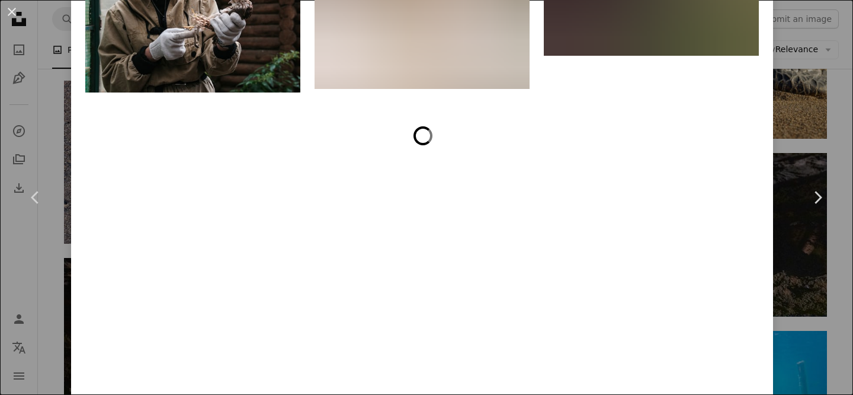
scroll to position [3335, 0]
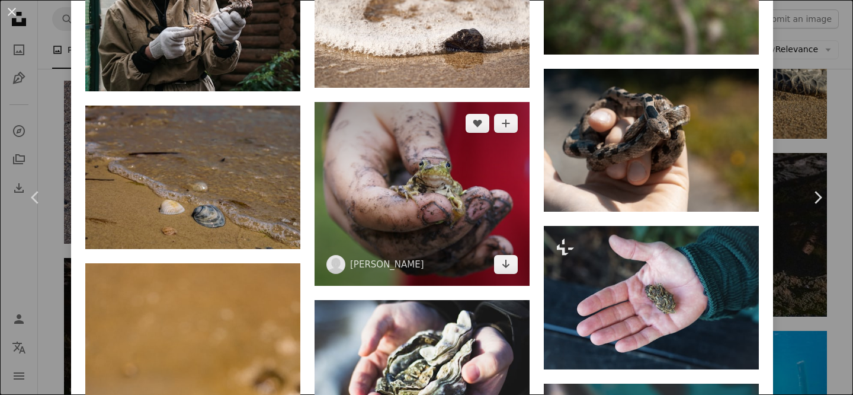
click at [478, 283] on img at bounding box center [422, 194] width 215 height 184
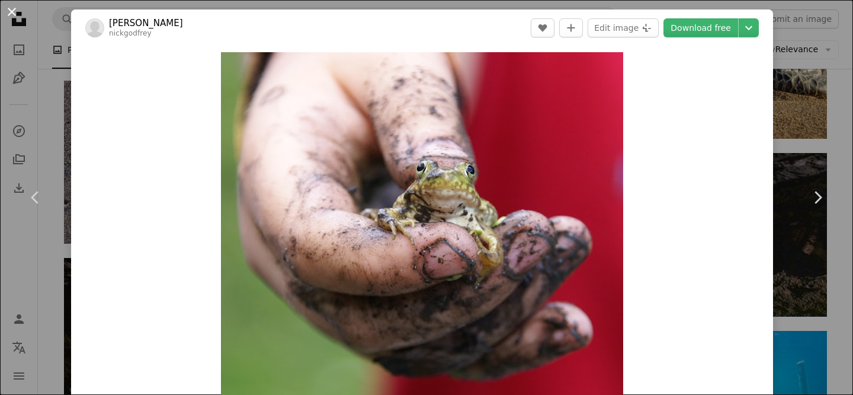
click at [13, 5] on button "An X shape" at bounding box center [12, 12] width 14 height 14
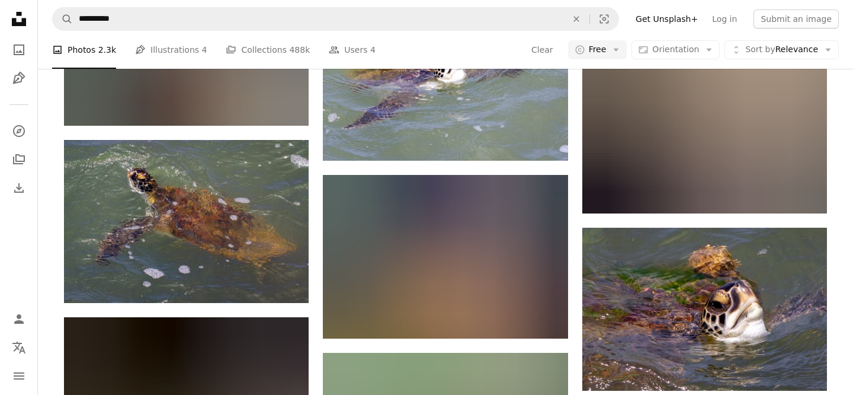
scroll to position [15043, 0]
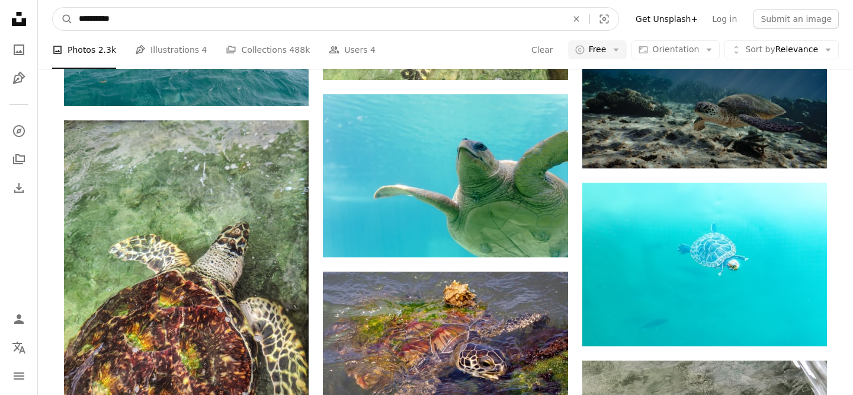
click at [85, 15] on input "**********" at bounding box center [318, 19] width 491 height 23
click at [85, 20] on input "**********" at bounding box center [318, 19] width 491 height 23
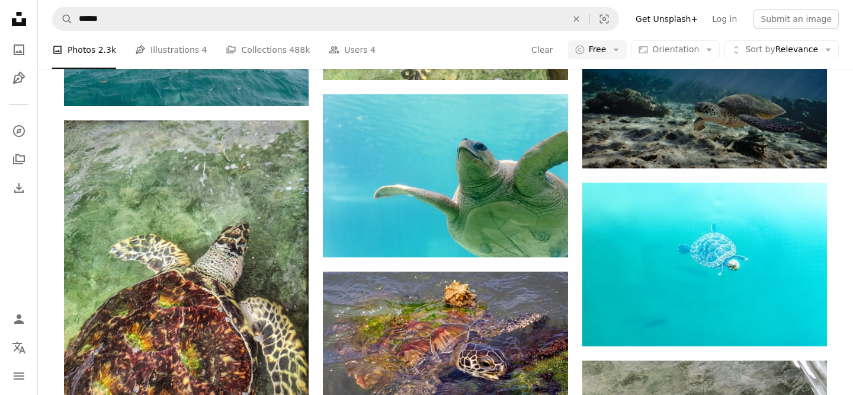
click at [113, 37] on nav "A magnifying glass ****** An X shape Visual search Filters Get Unsplash+ Log in…" at bounding box center [445, 19] width 815 height 38
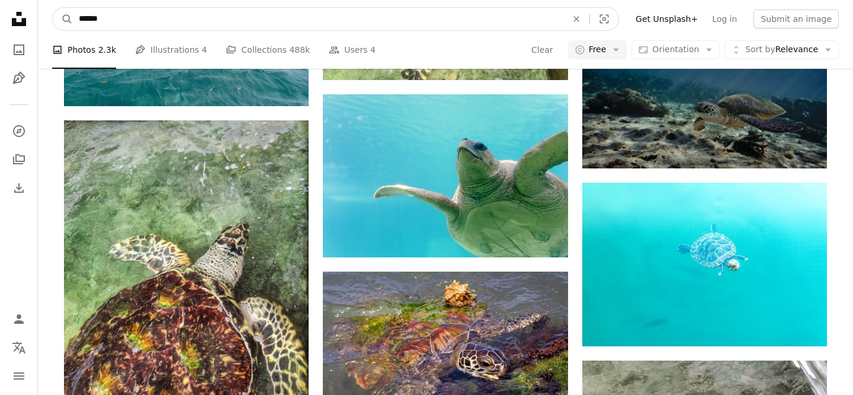
click at [112, 24] on input "******" at bounding box center [318, 19] width 491 height 23
type input "**********"
click button "A magnifying glass" at bounding box center [63, 19] width 20 height 23
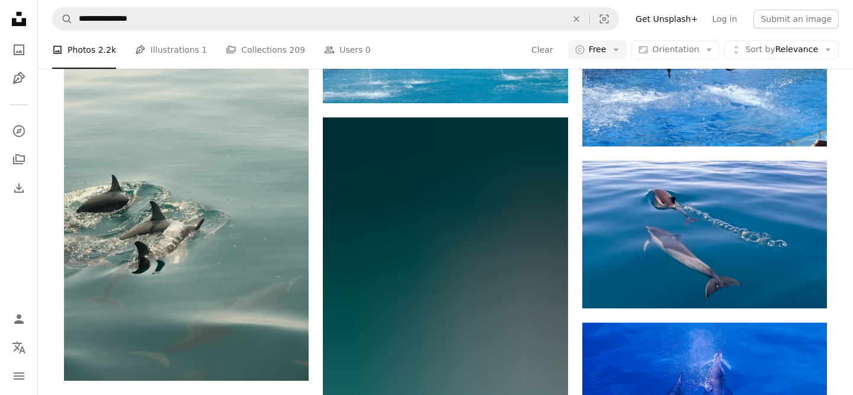
scroll to position [960, 0]
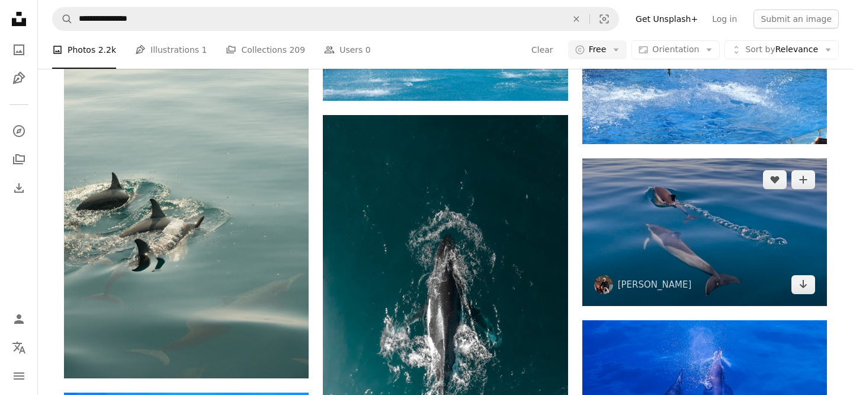
click at [674, 239] on img at bounding box center [704, 232] width 245 height 148
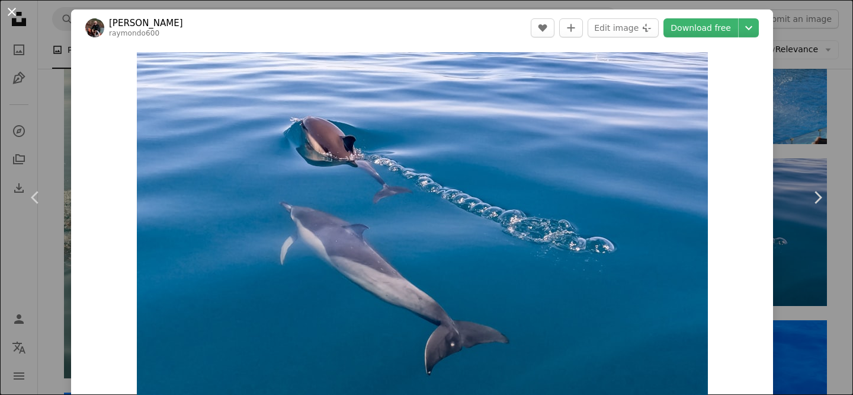
click at [7, 7] on button "An X shape" at bounding box center [12, 12] width 14 height 14
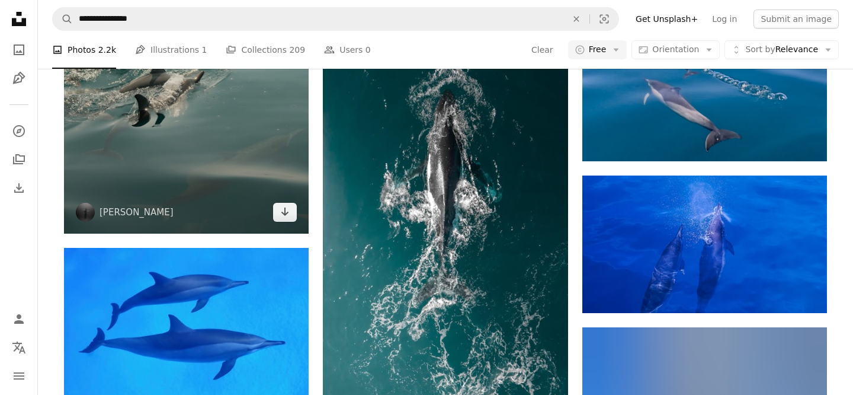
scroll to position [1217, 0]
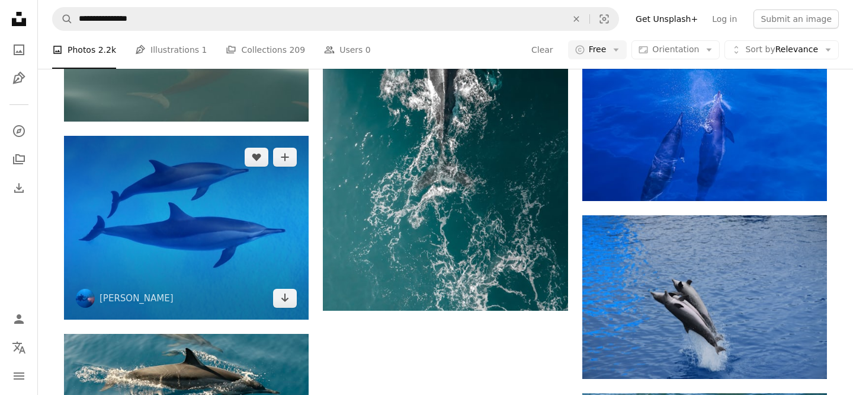
click at [194, 250] on img at bounding box center [186, 228] width 245 height 184
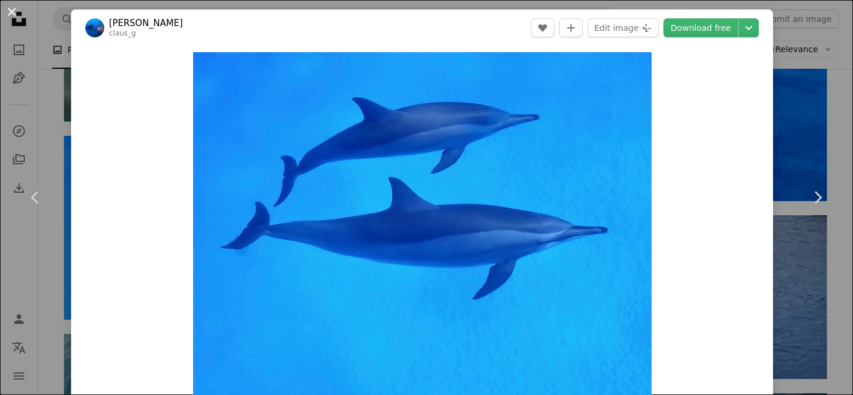
click at [15, 16] on button "An X shape" at bounding box center [12, 12] width 14 height 14
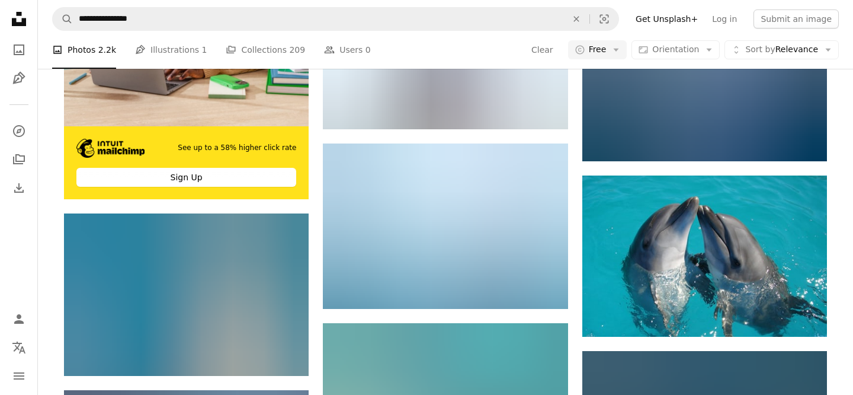
scroll to position [2403, 0]
